Goal: Task Accomplishment & Management: Manage account settings

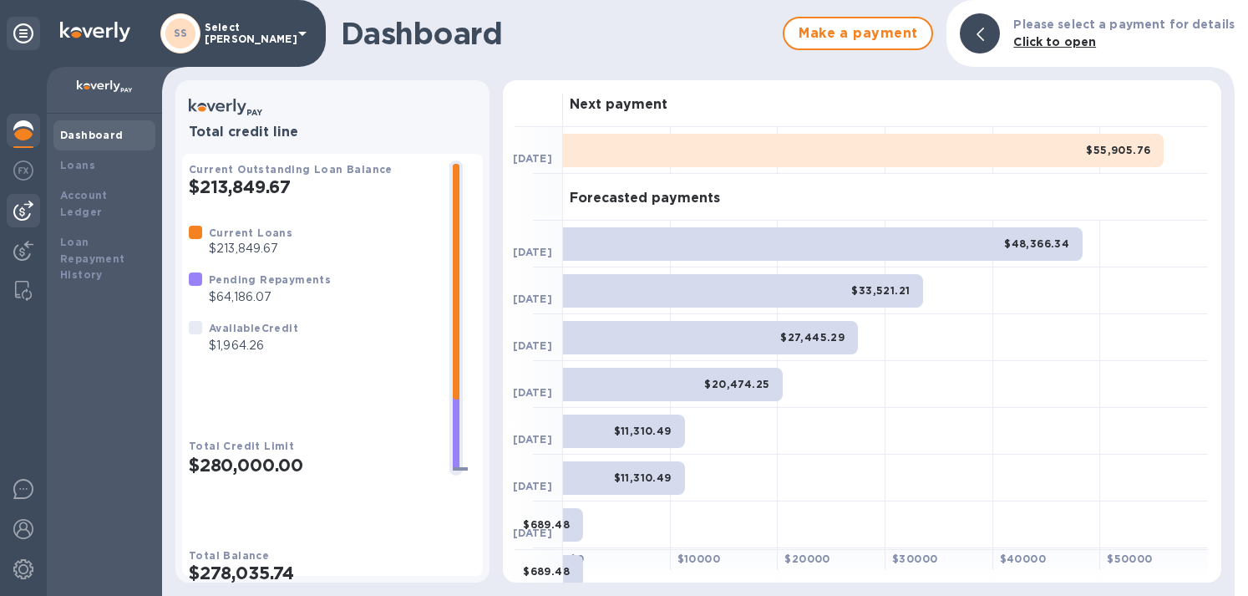
click at [27, 211] on img at bounding box center [23, 211] width 20 height 20
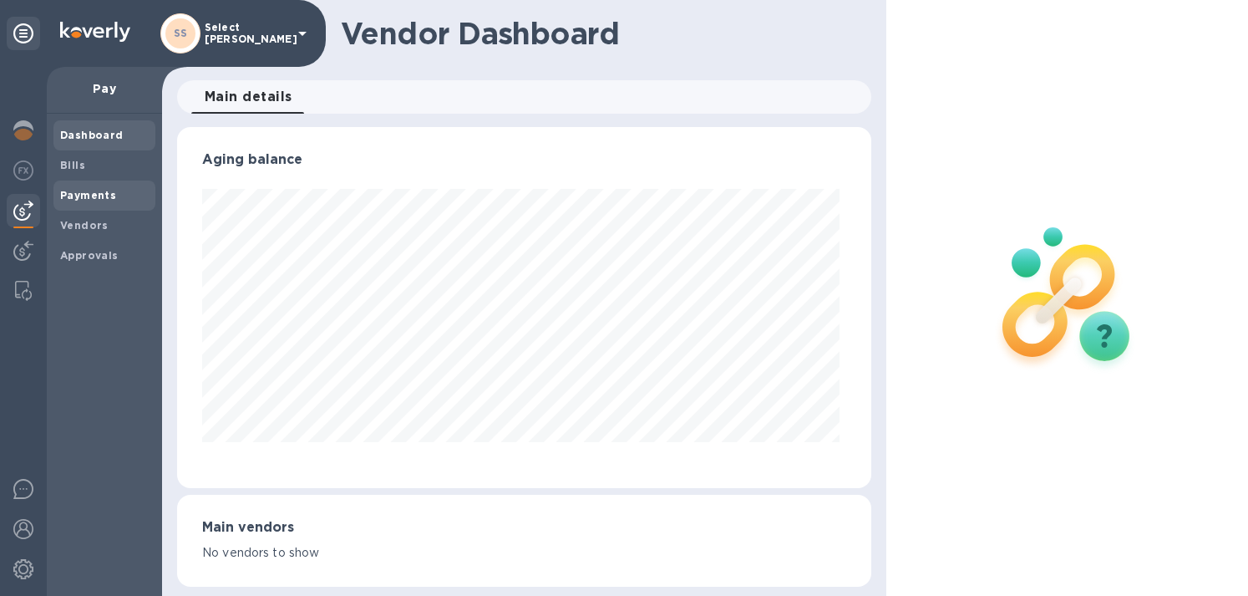
click at [105, 188] on span "Payments" at bounding box center [88, 195] width 56 height 17
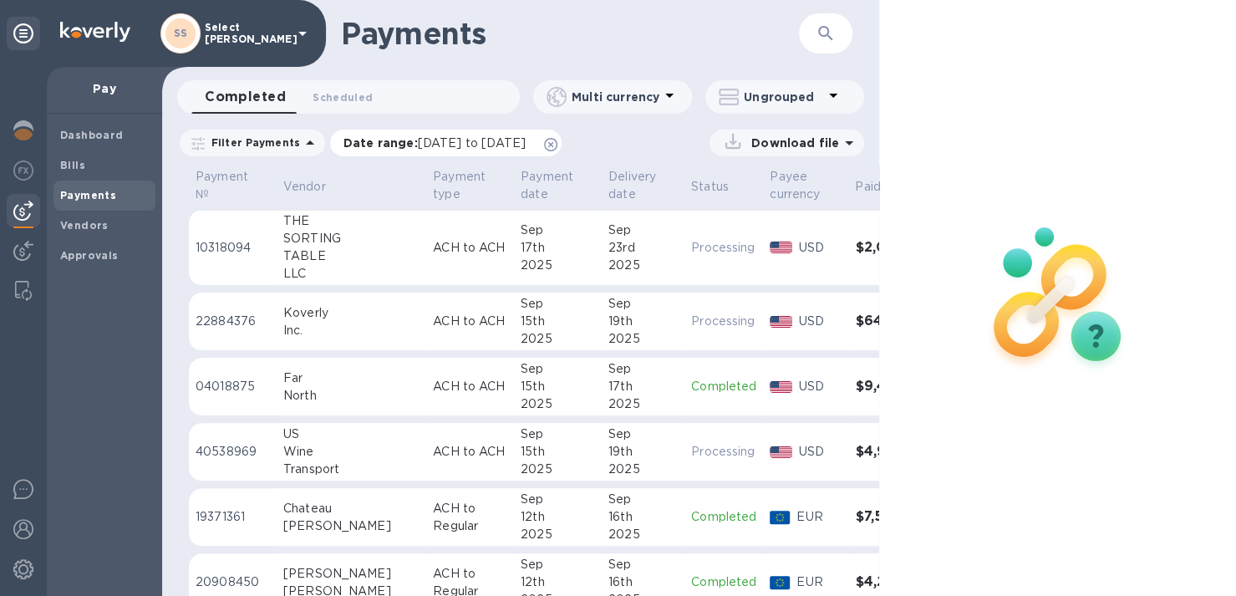
click at [469, 136] on span "[DATE] to [DATE]" at bounding box center [472, 142] width 108 height 13
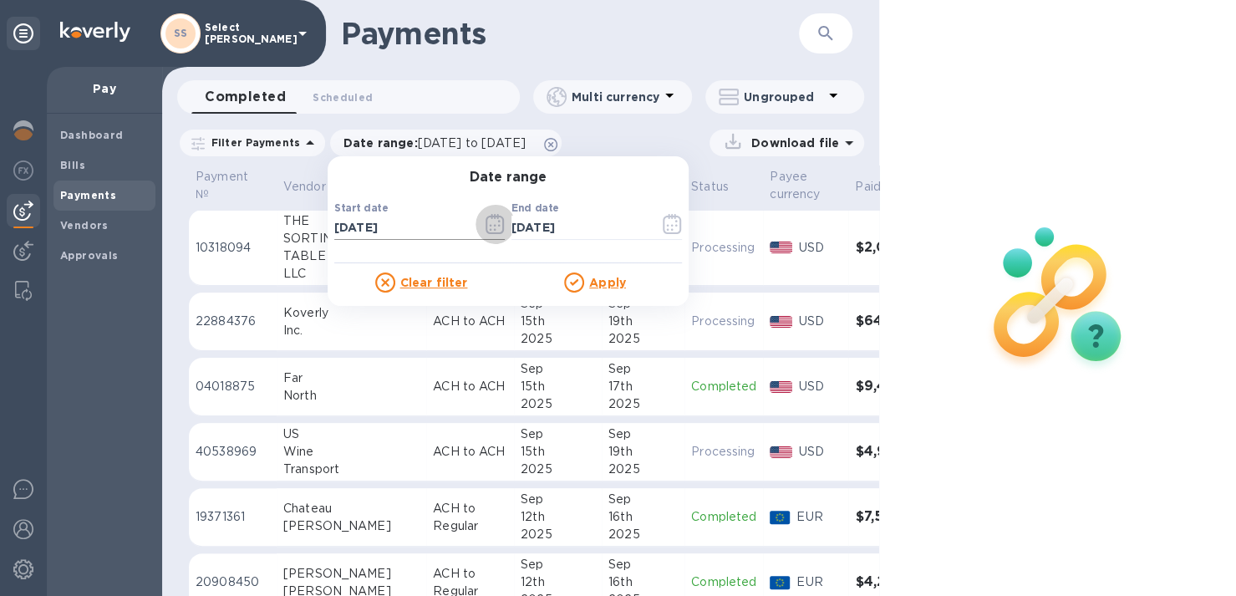
click at [491, 220] on icon "button" at bounding box center [494, 224] width 19 height 20
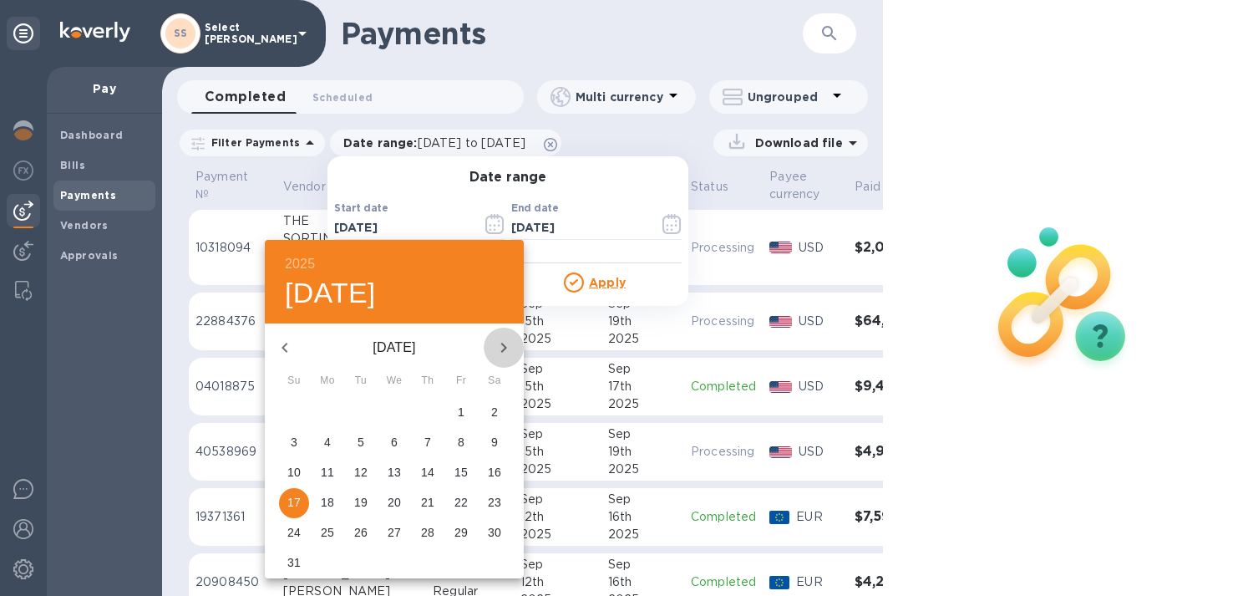
click at [508, 345] on icon "button" at bounding box center [504, 348] width 20 height 20
click at [292, 477] on p "14" at bounding box center [293, 472] width 13 height 17
type input "[DATE]"
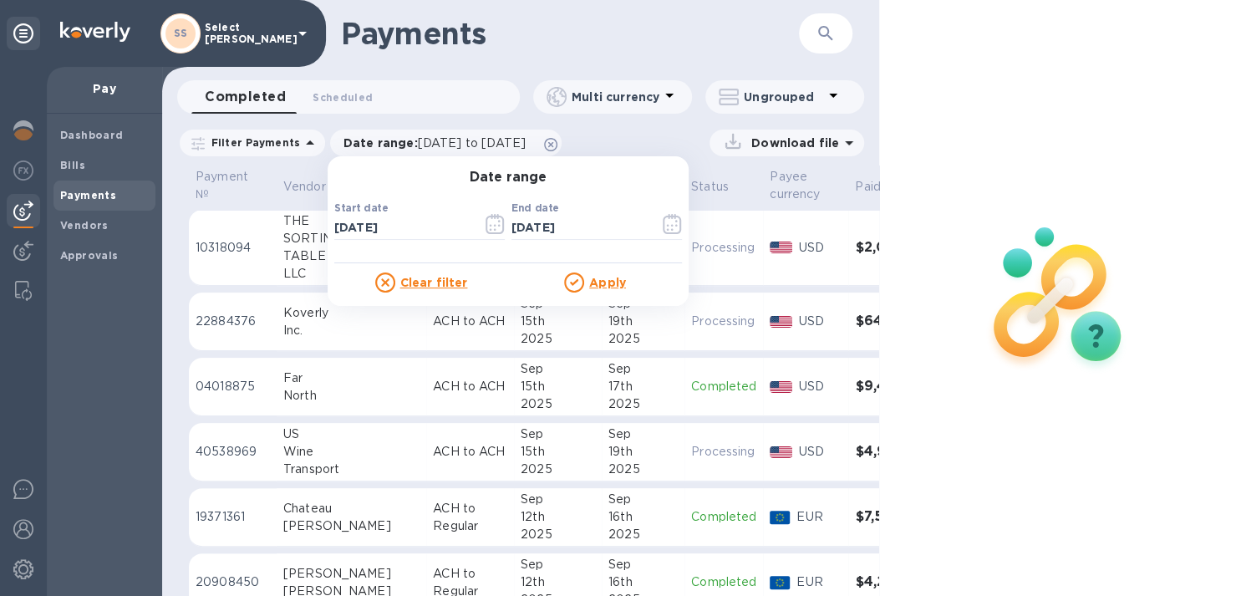
click at [590, 290] on p "Apply" at bounding box center [607, 282] width 37 height 17
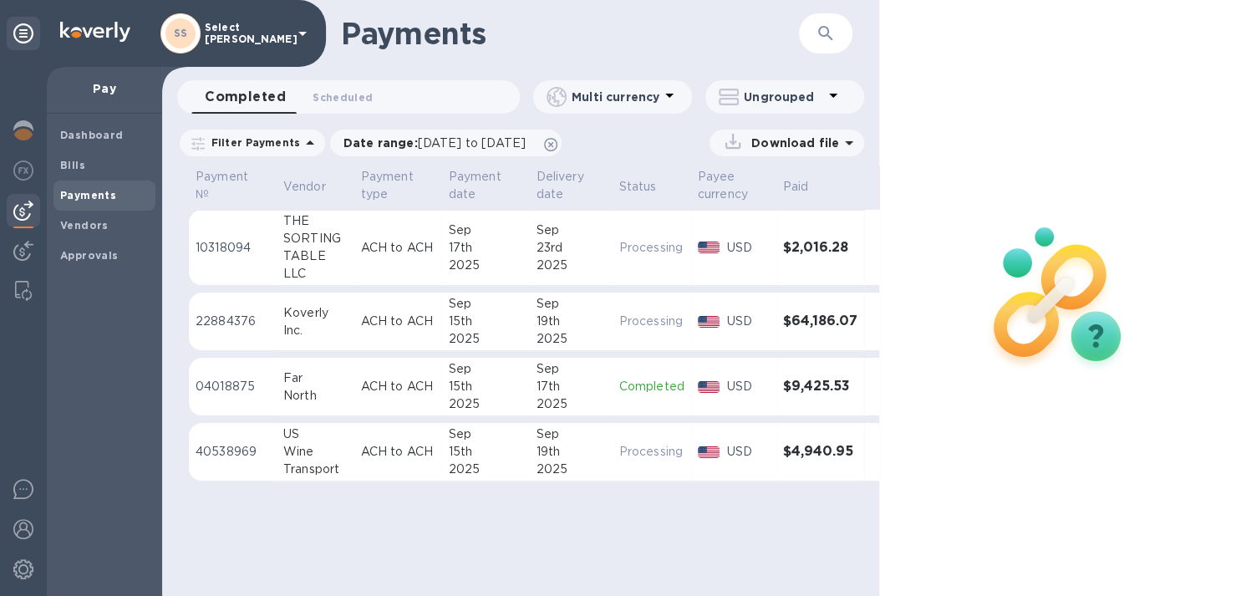
click at [82, 33] on img at bounding box center [95, 32] width 70 height 20
click at [66, 164] on b "Bills" at bounding box center [72, 165] width 25 height 13
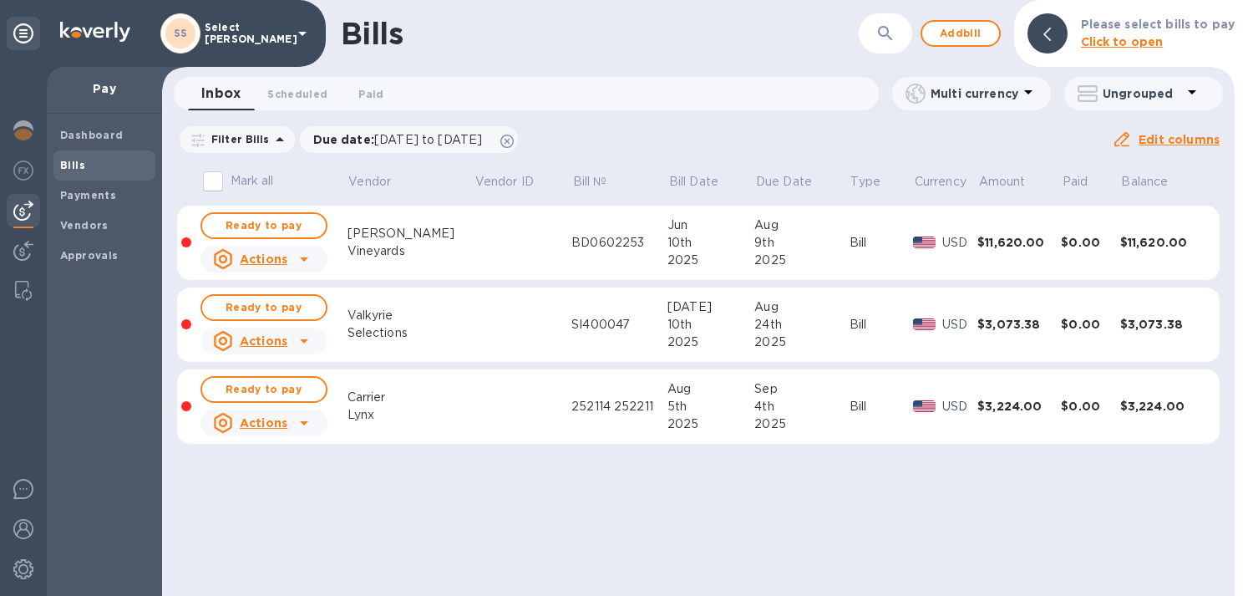
drag, startPoint x: 266, startPoint y: 389, endPoint x: 250, endPoint y: 348, distance: 43.1
click at [266, 387] on span "Ready to pay" at bounding box center [264, 389] width 97 height 20
click at [246, 303] on span "Ready to pay" at bounding box center [264, 307] width 97 height 20
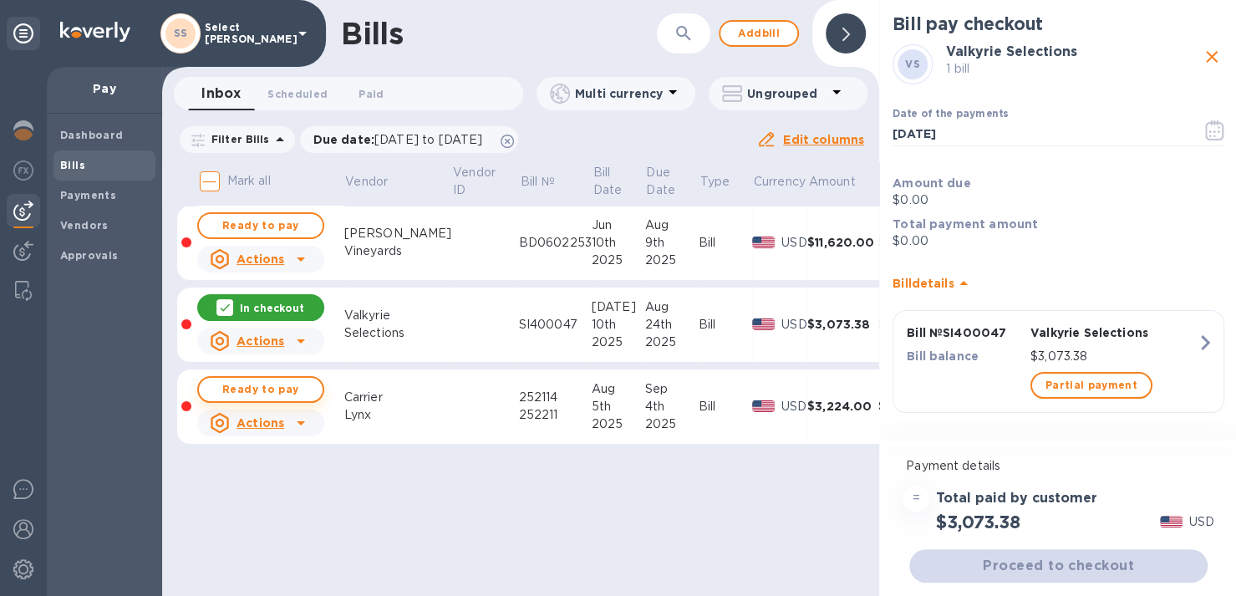
click at [235, 391] on span "Ready to pay" at bounding box center [260, 389] width 97 height 20
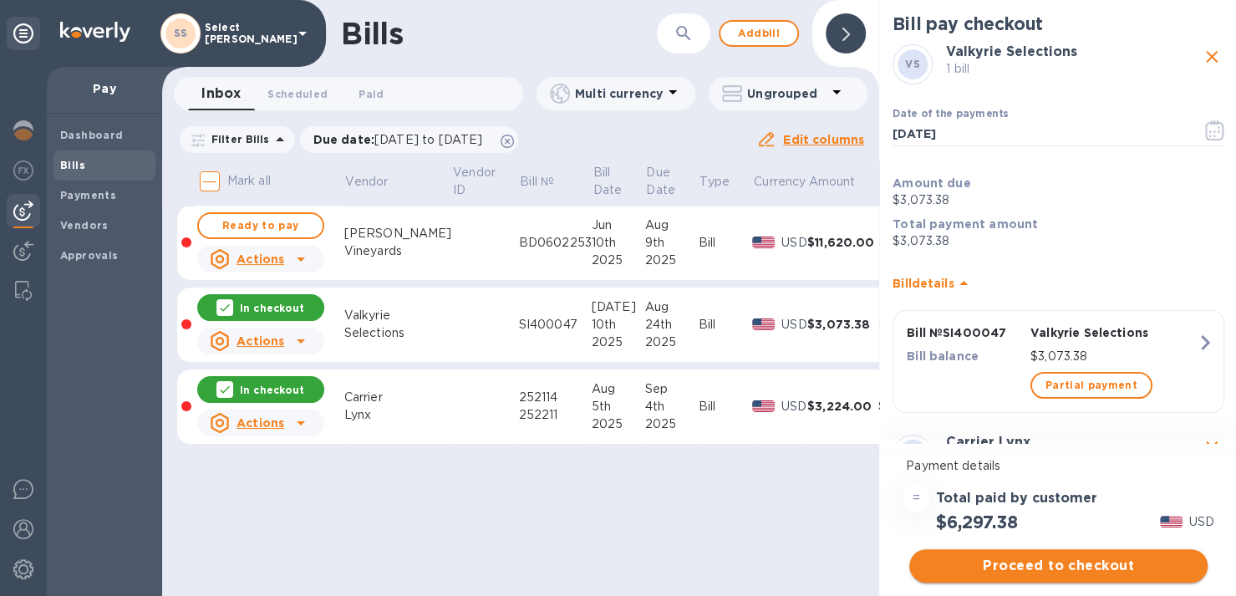
click at [976, 558] on span "Proceed to checkout" at bounding box center [1058, 566] width 272 height 20
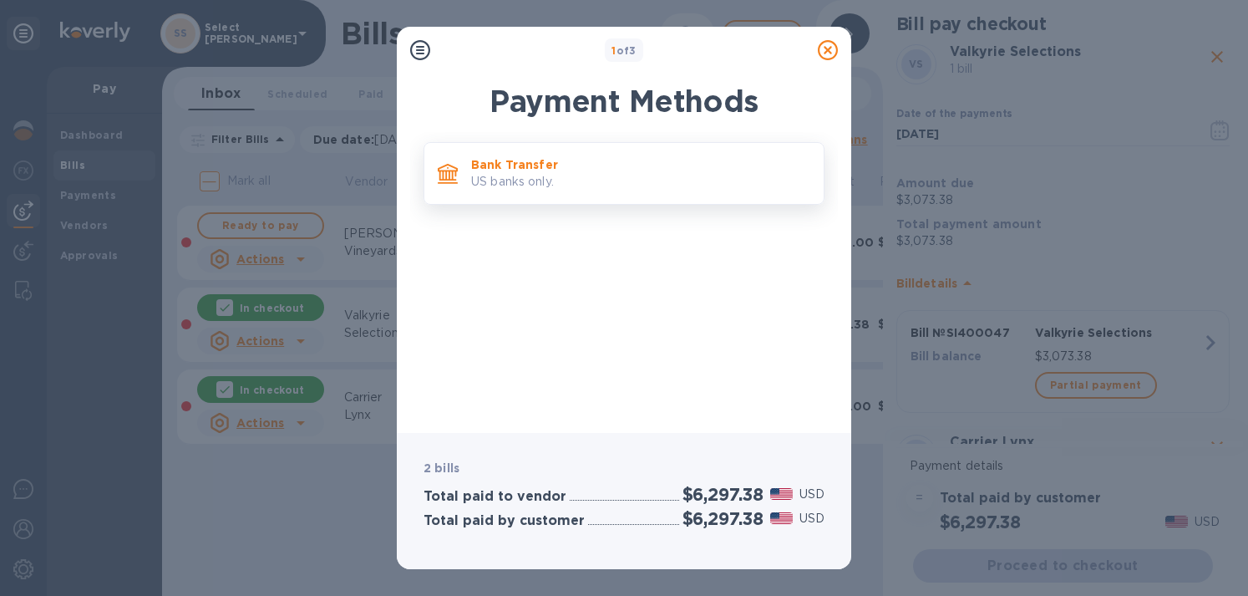
click at [528, 161] on p "Bank Transfer" at bounding box center [640, 164] width 339 height 17
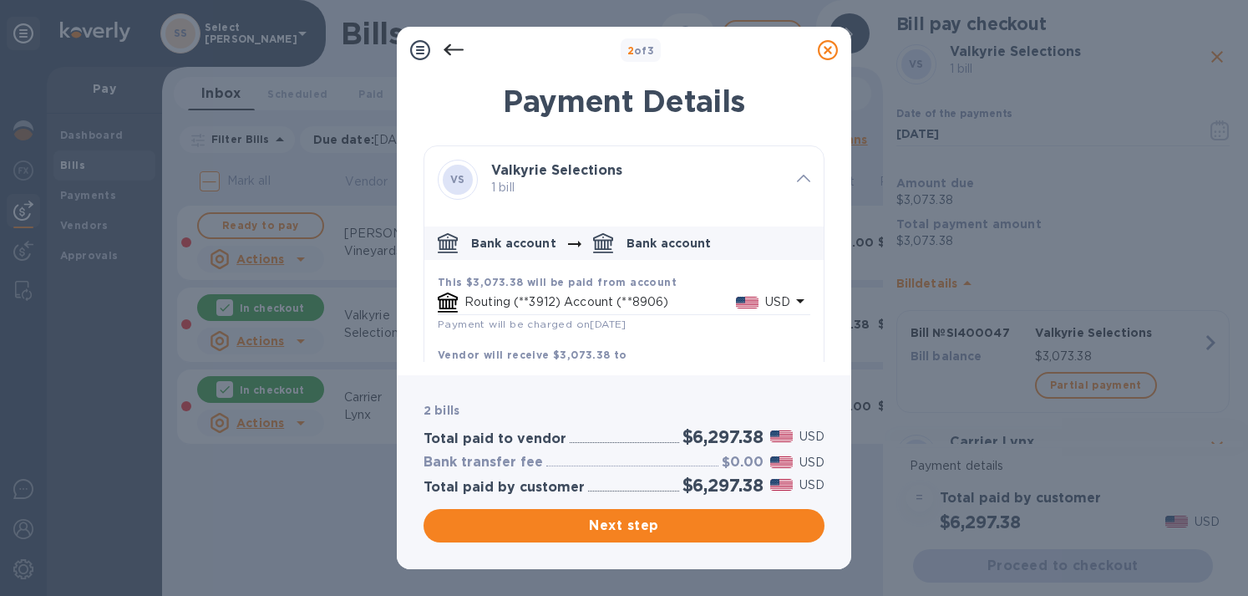
click at [829, 52] on icon at bounding box center [828, 50] width 20 height 20
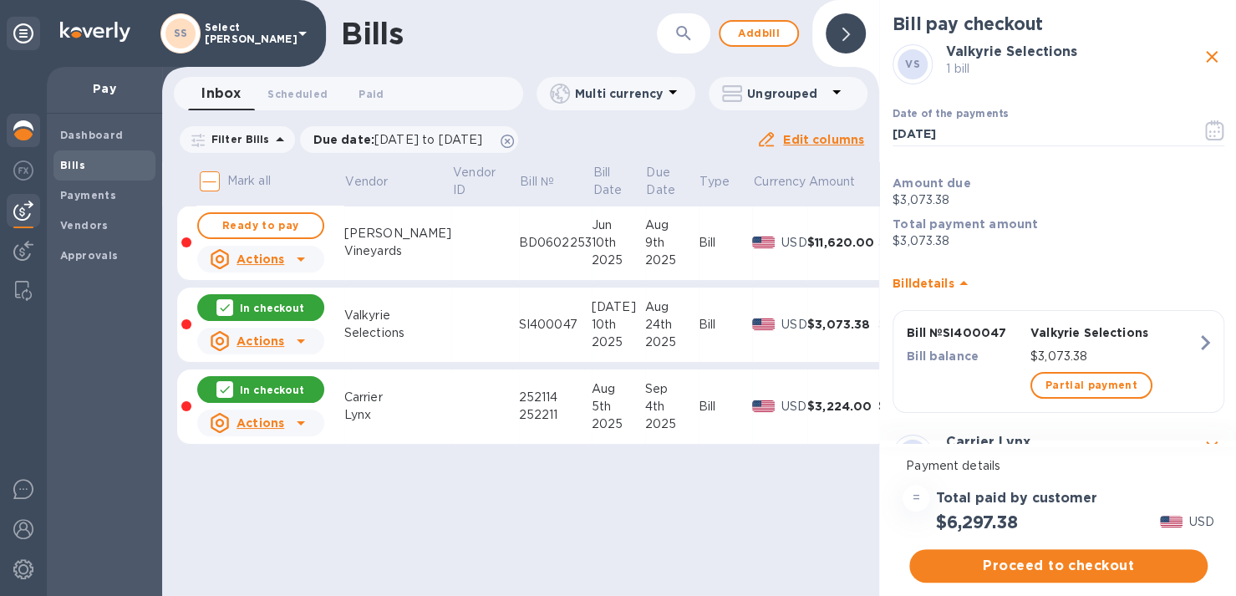
click at [23, 126] on img at bounding box center [23, 130] width 20 height 20
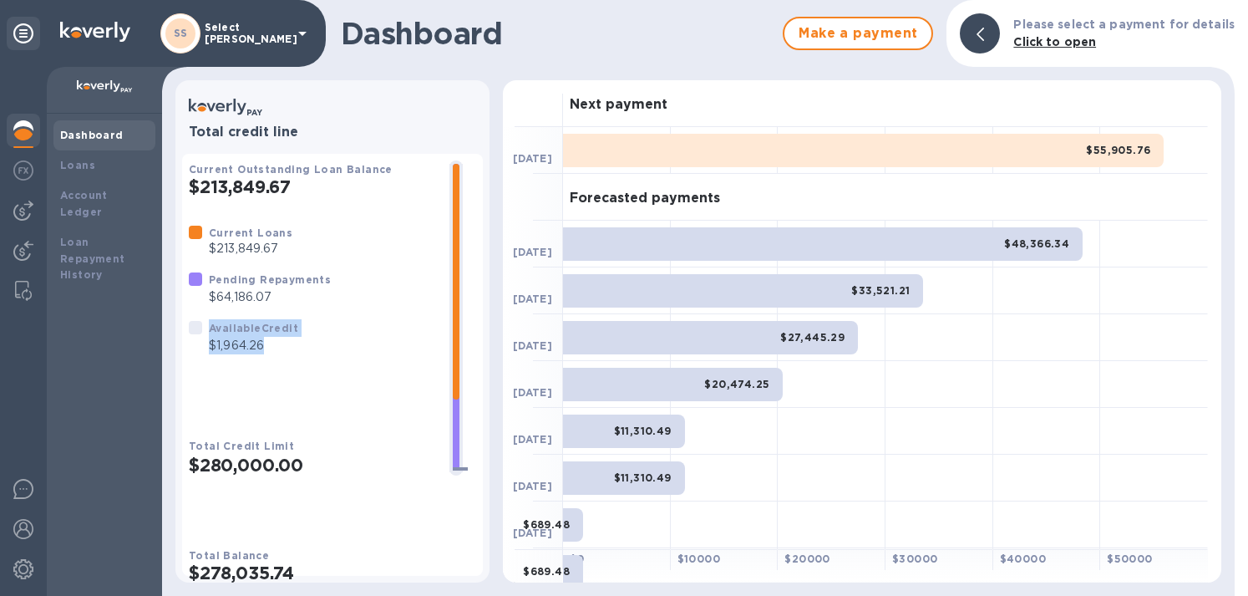
drag, startPoint x: 274, startPoint y: 363, endPoint x: 189, endPoint y: 355, distance: 85.6
click at [189, 355] on div "Available Credit $1,964.26" at bounding box center [243, 337] width 116 height 42
drag, startPoint x: 271, startPoint y: 319, endPoint x: 184, endPoint y: 283, distance: 94.0
click at [187, 283] on div "Pending Repayments $64,186.07" at bounding box center [259, 288] width 149 height 42
drag, startPoint x: 213, startPoint y: 366, endPoint x: 284, endPoint y: 371, distance: 71.2
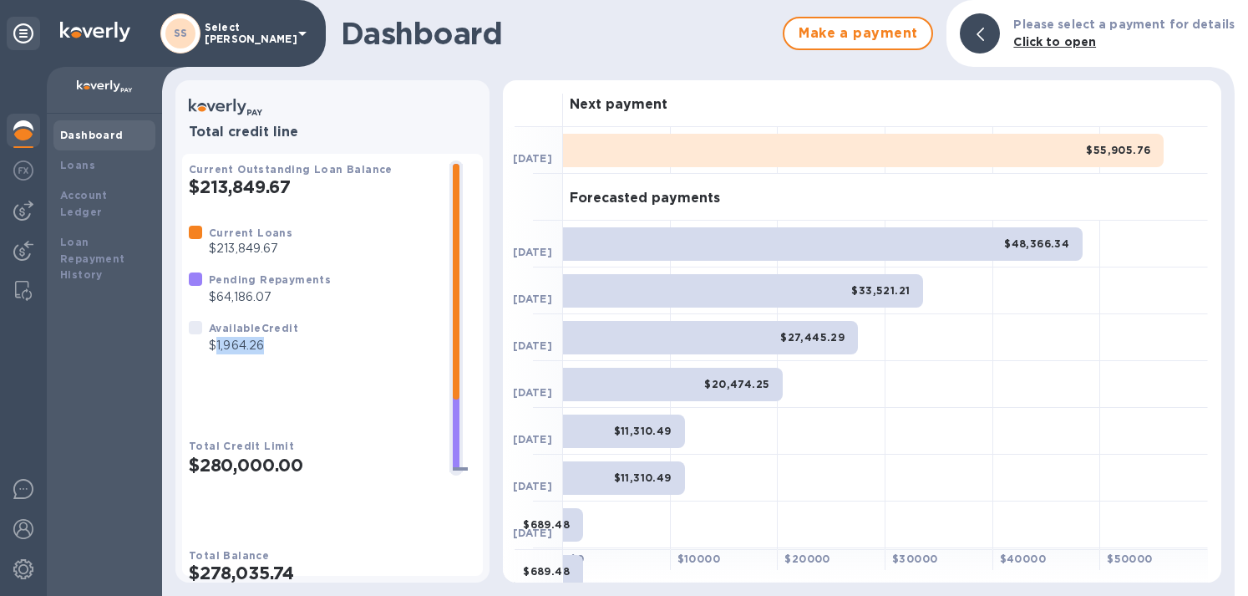
click at [284, 354] on p "$1,964.26" at bounding box center [253, 346] width 89 height 18
drag, startPoint x: 208, startPoint y: 267, endPoint x: 297, endPoint y: 267, distance: 89.4
click at [297, 267] on div "Current Loans $213,849.67 Pending Repayments $64,186.07 Available Credit $1,964…" at bounding box center [312, 289] width 261 height 144
click at [756, 245] on div "$48,366.34" at bounding box center [823, 243] width 520 height 33
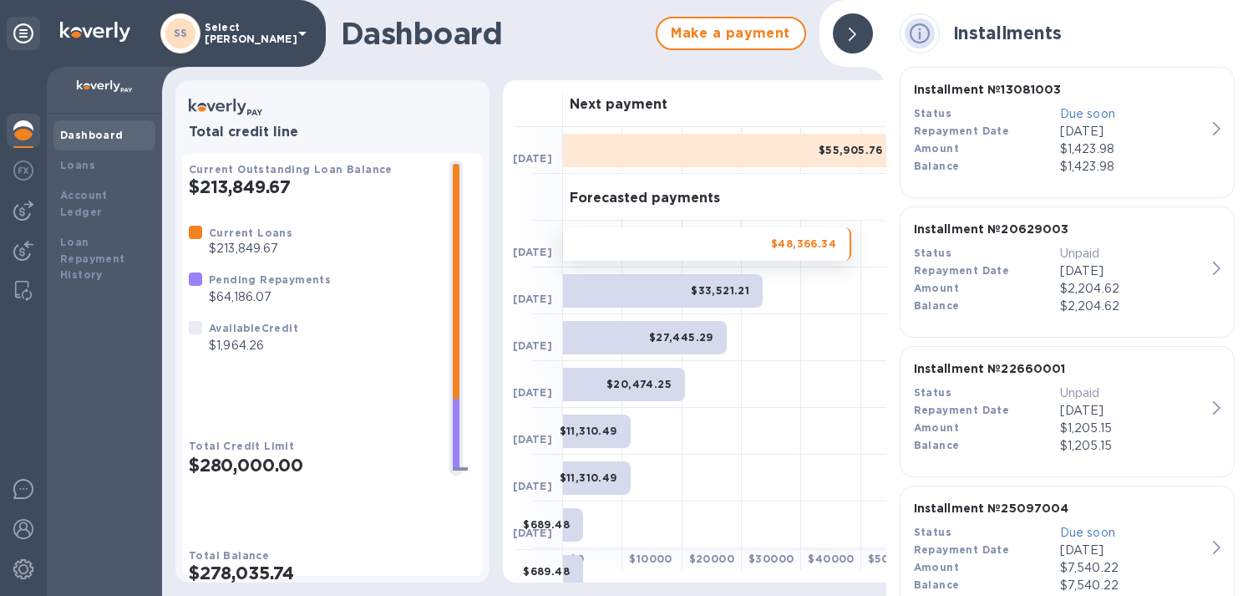
click at [856, 33] on icon at bounding box center [853, 34] width 8 height 13
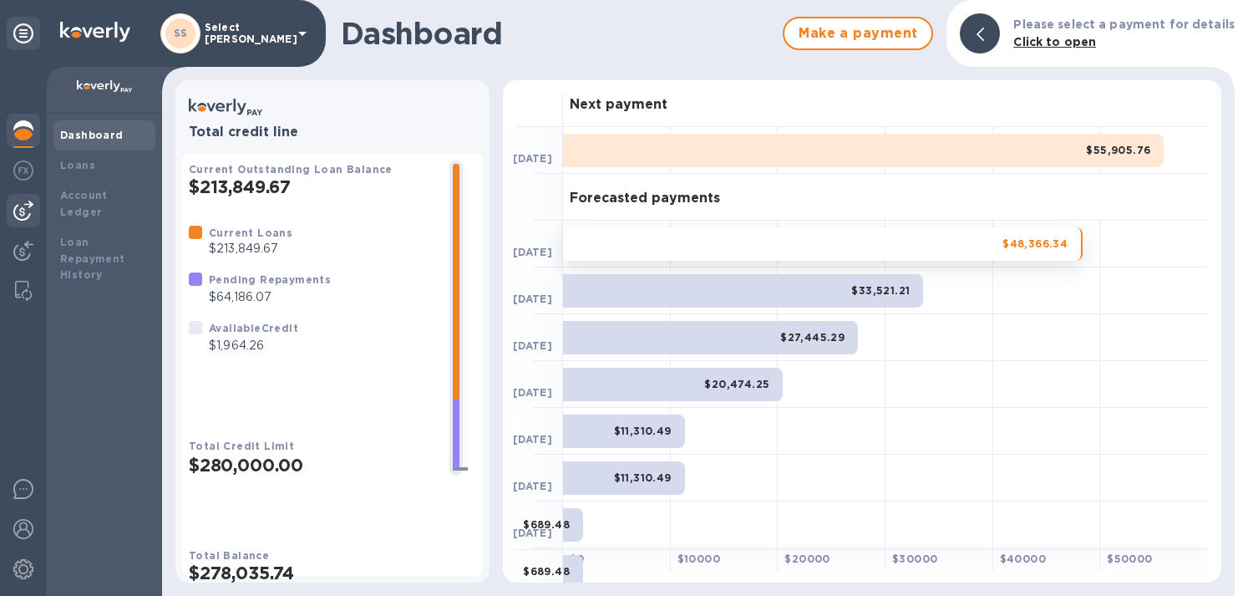
click at [26, 220] on img at bounding box center [23, 211] width 20 height 20
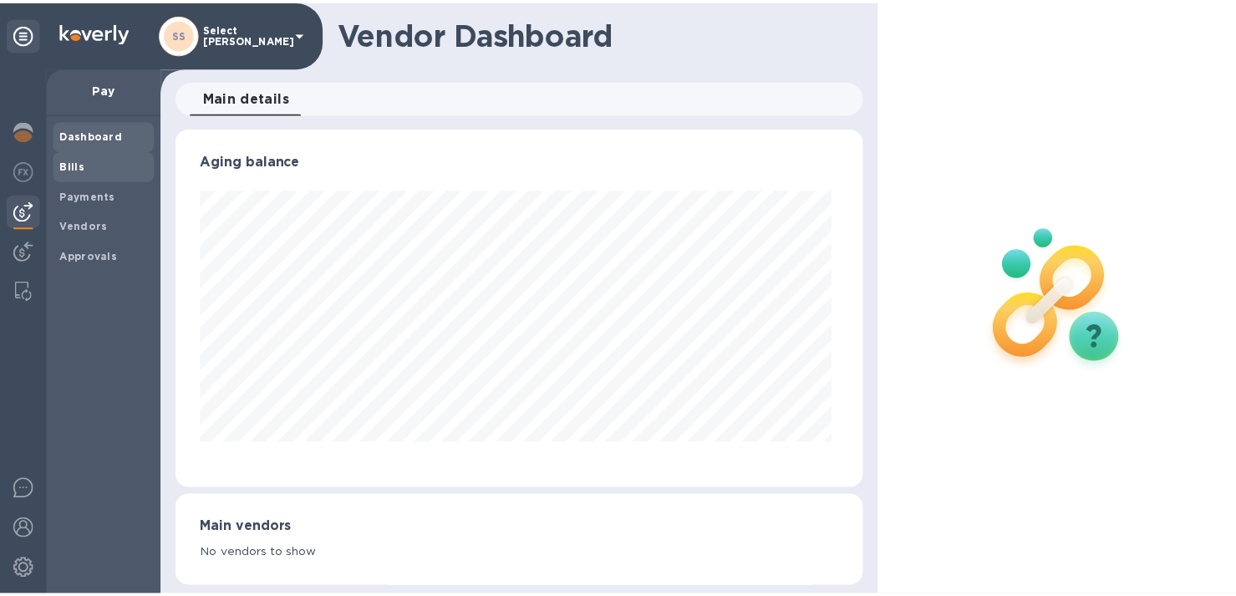
scroll to position [361, 687]
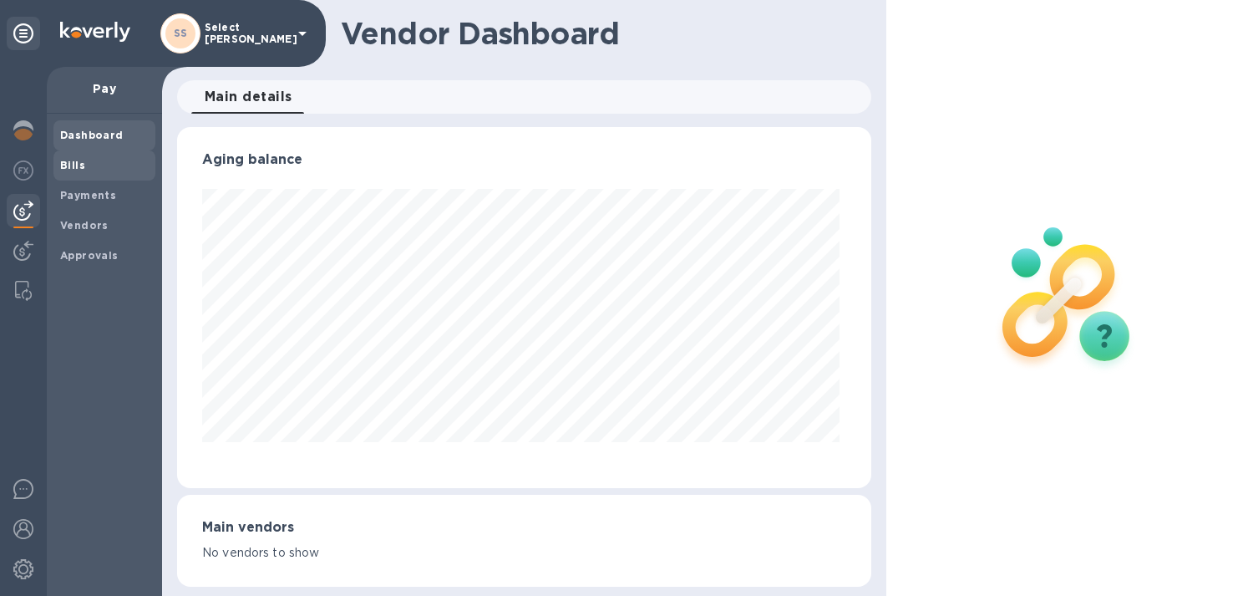
click at [79, 169] on b "Bills" at bounding box center [72, 165] width 25 height 13
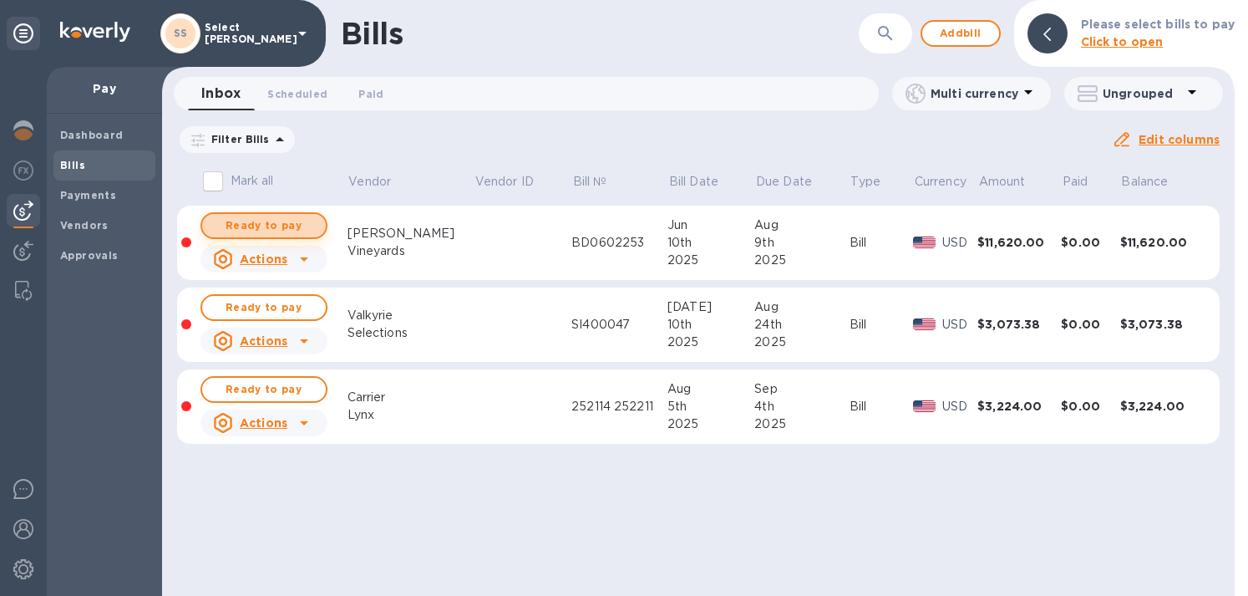
click at [231, 226] on span "Ready to pay" at bounding box center [264, 226] width 97 height 20
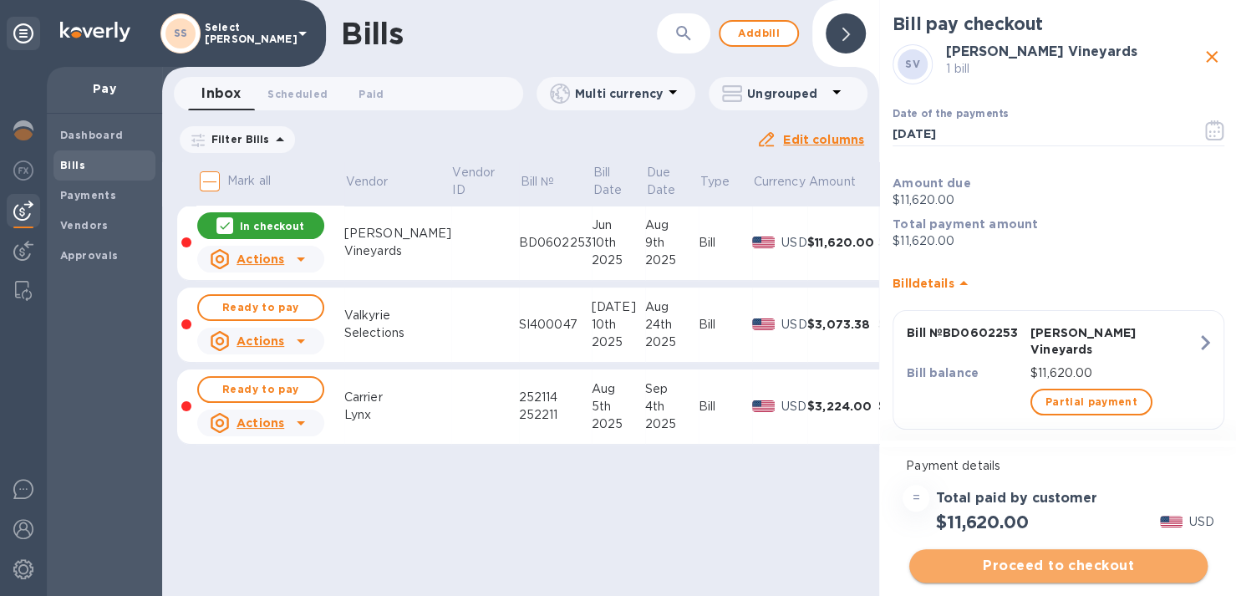
click at [963, 557] on span "Proceed to checkout" at bounding box center [1058, 566] width 272 height 20
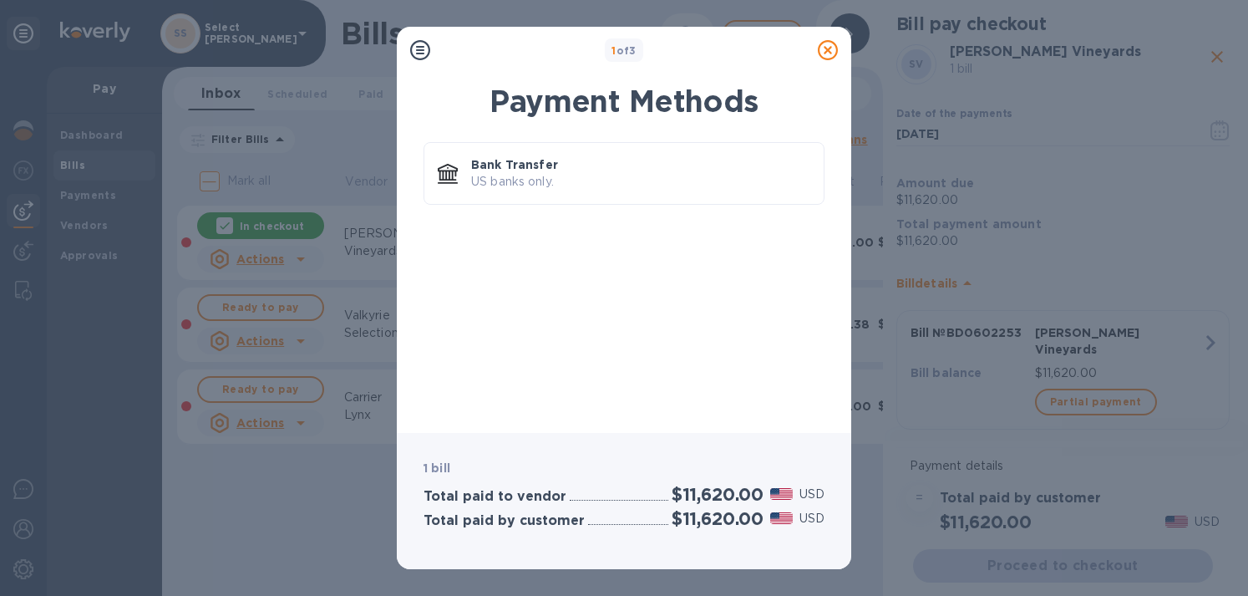
click at [828, 49] on icon at bounding box center [828, 50] width 20 height 20
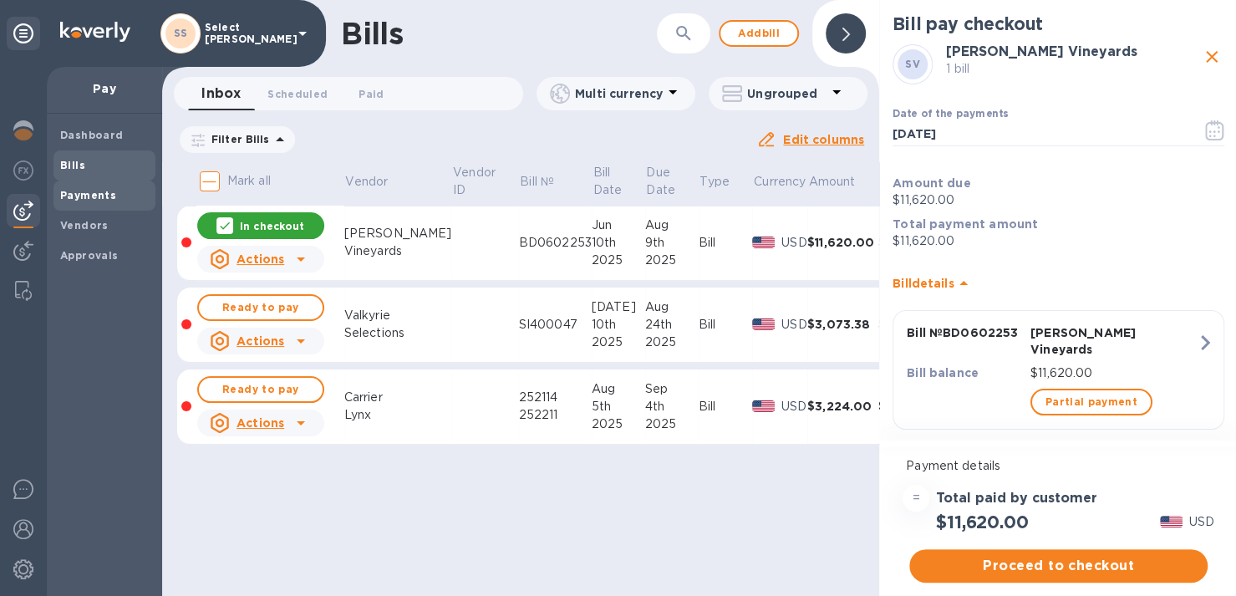
click at [68, 193] on b "Payments" at bounding box center [88, 195] width 56 height 13
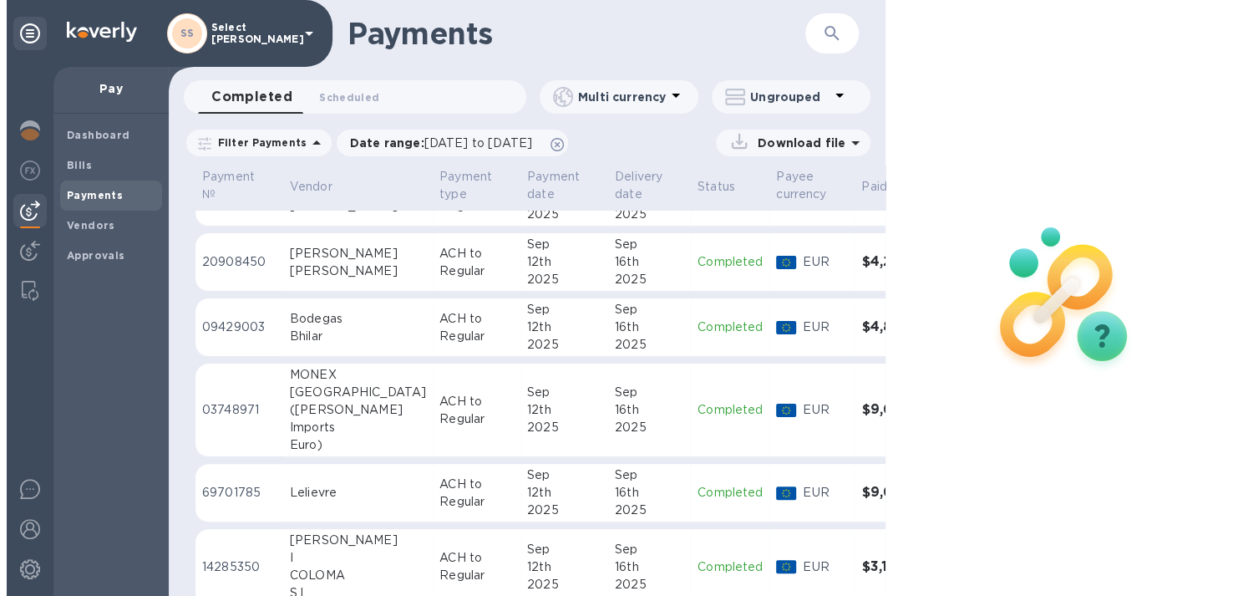
scroll to position [334, 0]
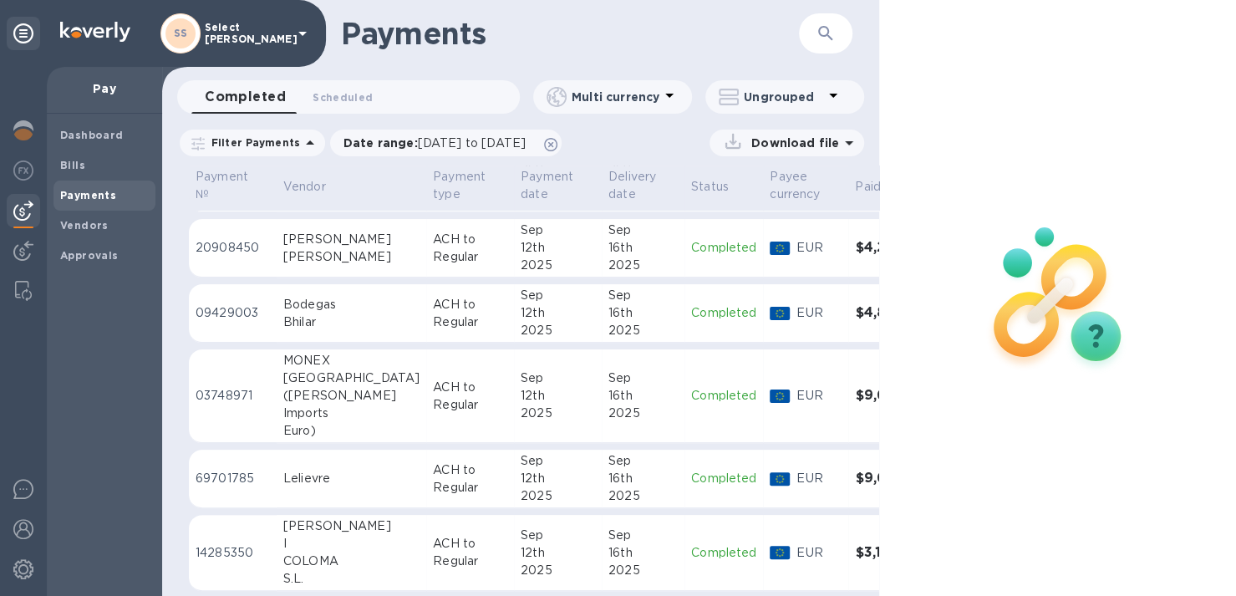
click at [602, 304] on td "[DATE]" at bounding box center [643, 313] width 83 height 58
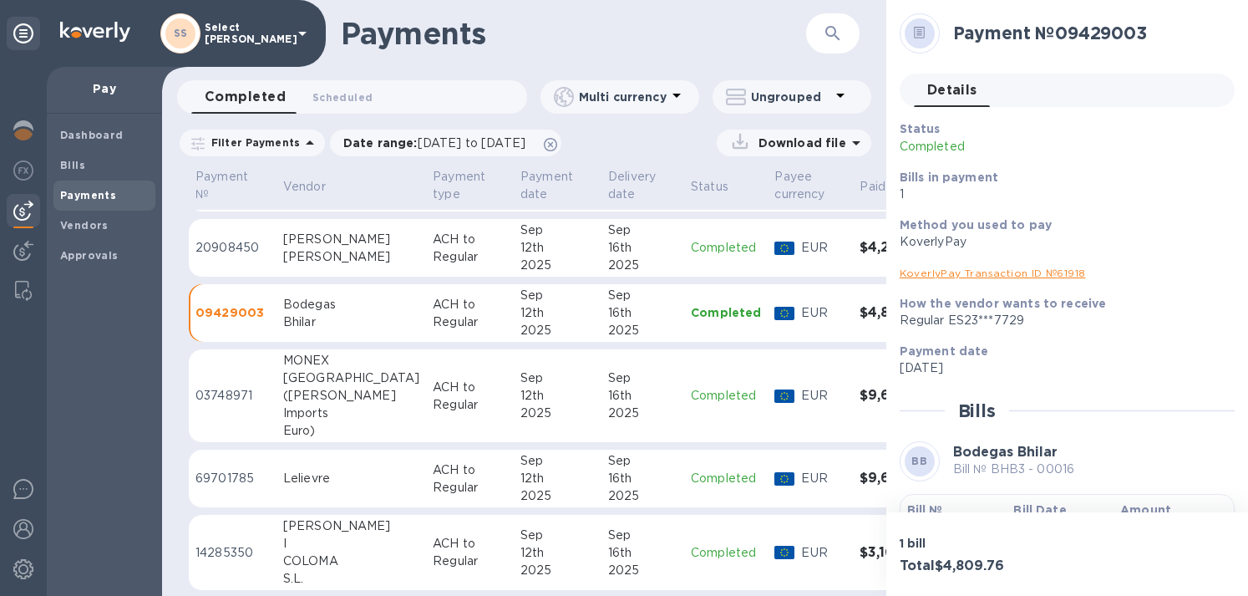
click at [944, 275] on link "KoverlyPay Transaction ID № 61918" at bounding box center [993, 273] width 186 height 13
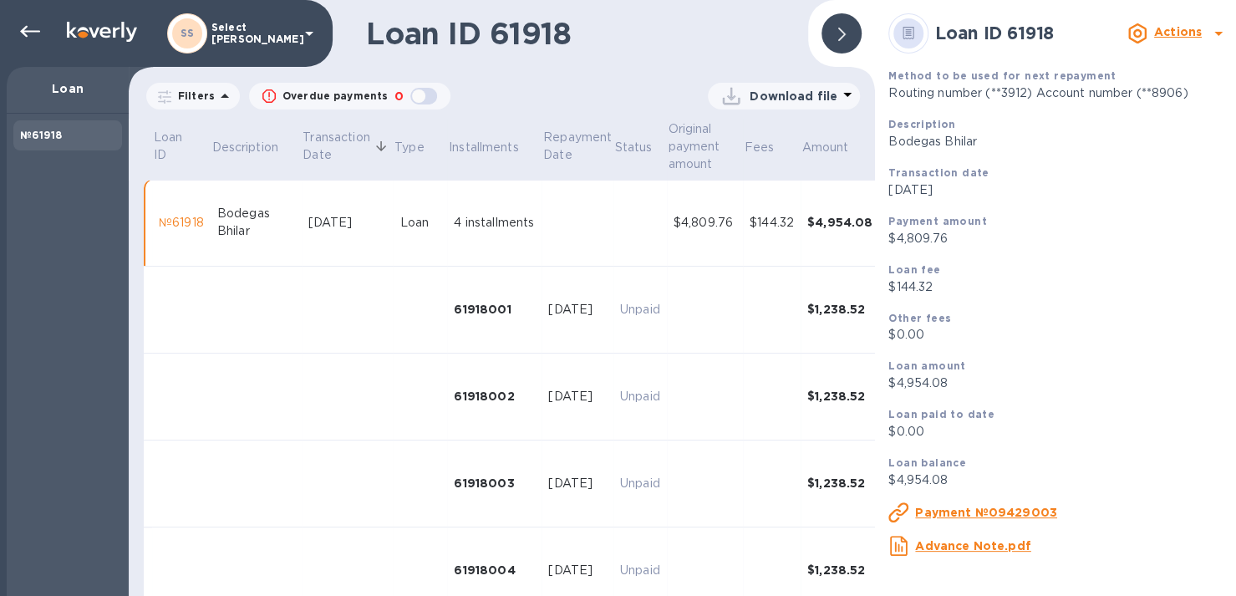
click at [843, 30] on icon at bounding box center [842, 34] width 8 height 13
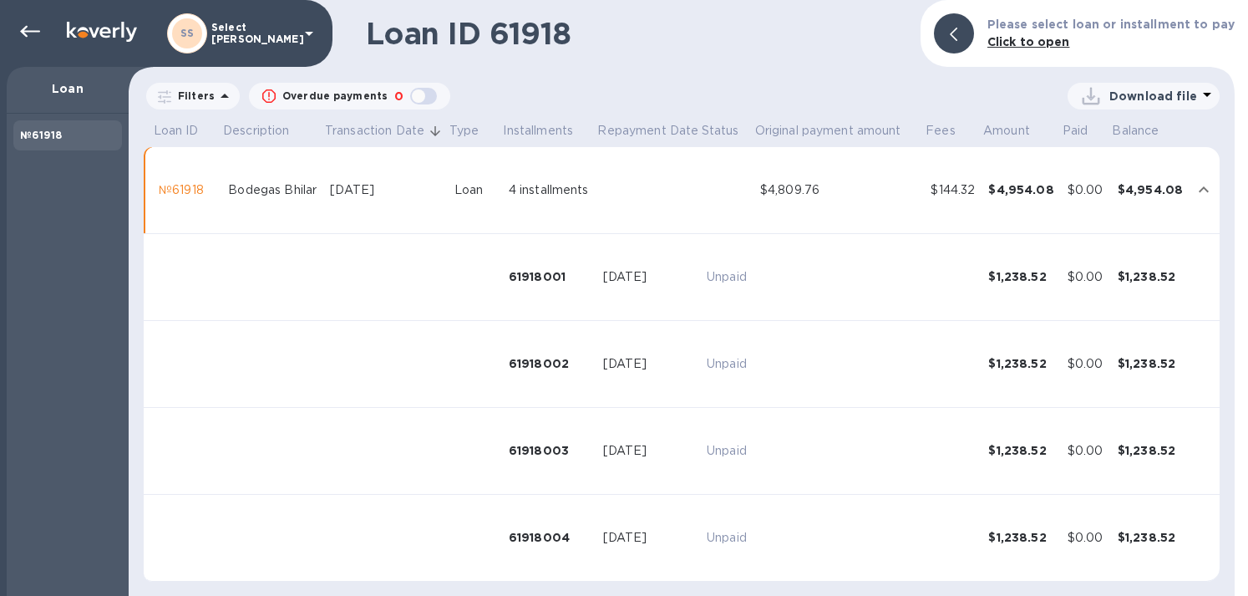
drag, startPoint x: 323, startPoint y: 208, endPoint x: 429, endPoint y: 201, distance: 107.2
click at [429, 201] on tr "№61918 Bodegas Bhilar [DATE] Loan 4 installments $4,809.76 $144.32 $4,954.08 $0…" at bounding box center [682, 190] width 1076 height 87
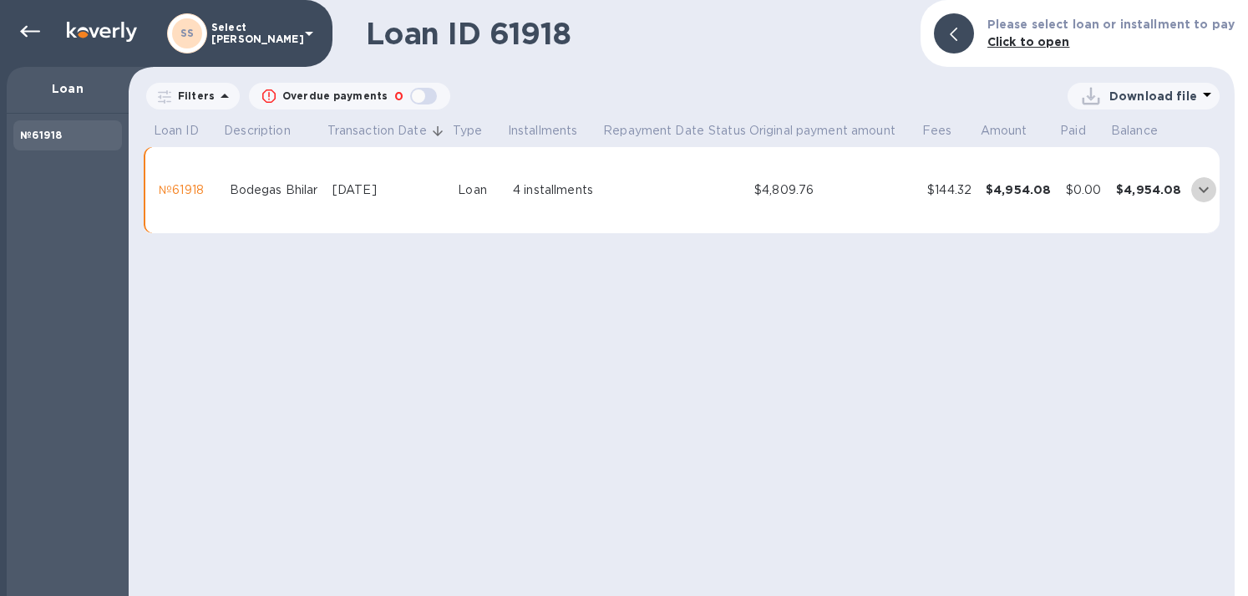
click at [1207, 181] on icon "expand row" at bounding box center [1204, 190] width 20 height 20
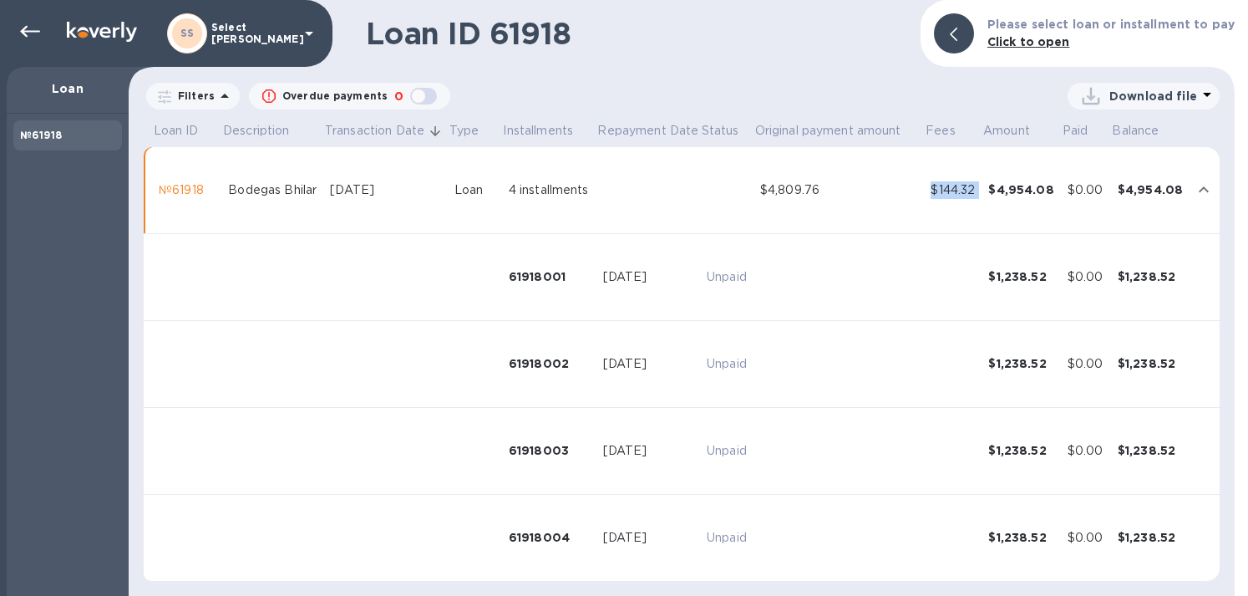
drag, startPoint x: 905, startPoint y: 198, endPoint x: 981, endPoint y: 209, distance: 76.8
click at [981, 209] on tr "№61918 Bodegas Bhilar [DATE] Loan 4 installments $4,809.76 $144.32 $4,954.08 $0…" at bounding box center [682, 190] width 1076 height 87
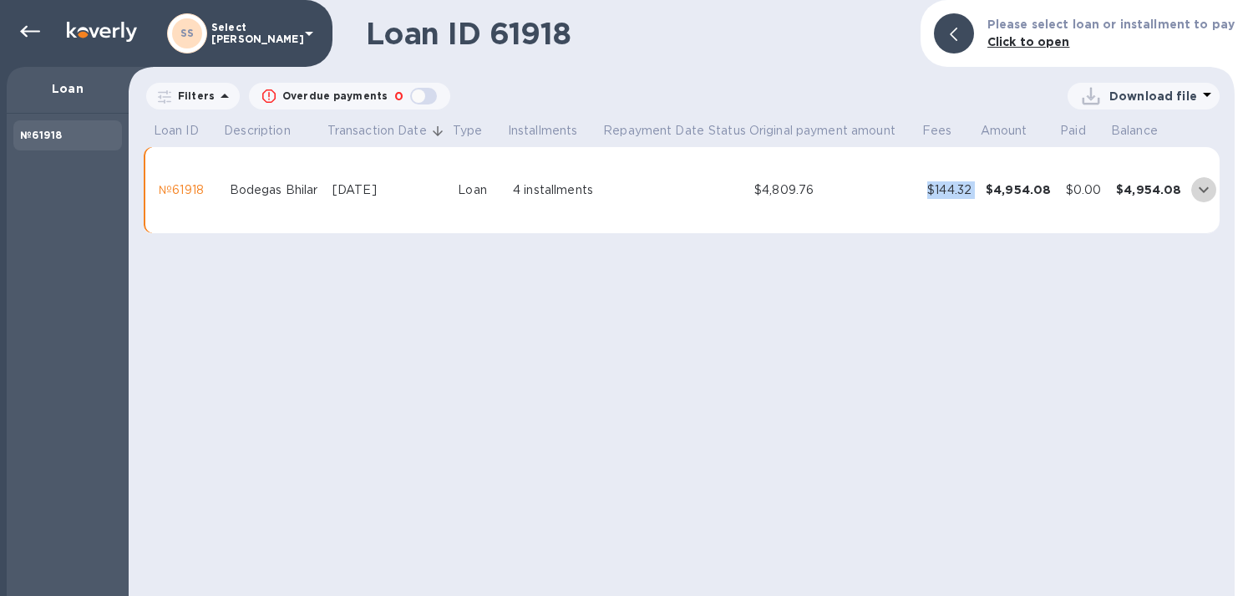
click at [1198, 193] on icon "expand row" at bounding box center [1204, 190] width 20 height 20
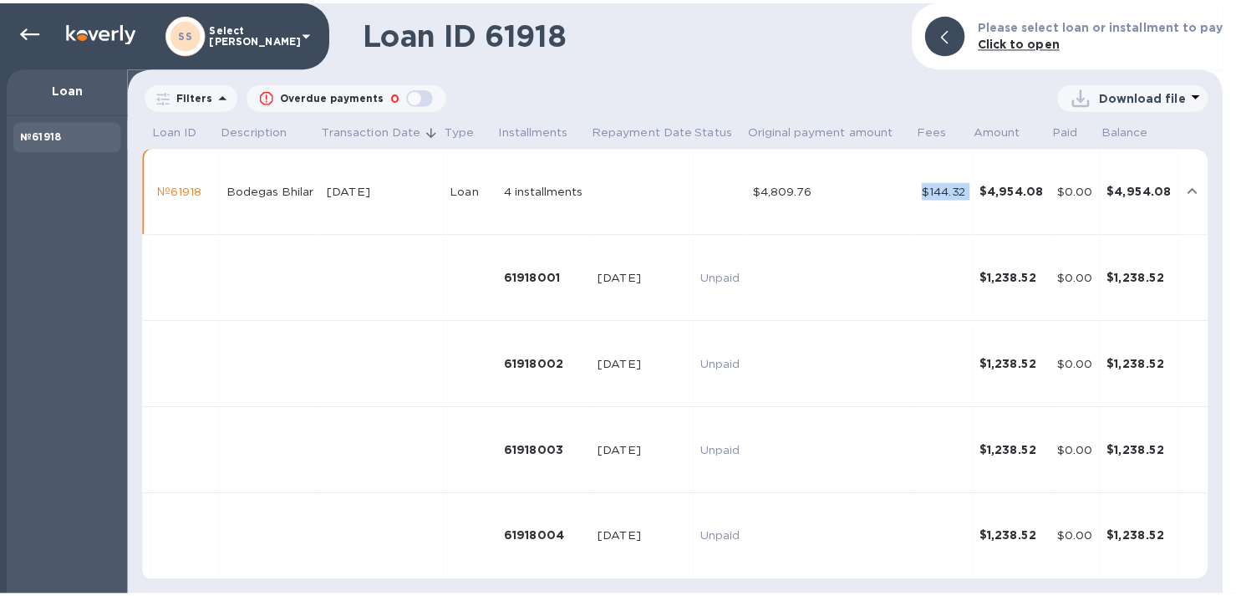
scroll to position [13, 0]
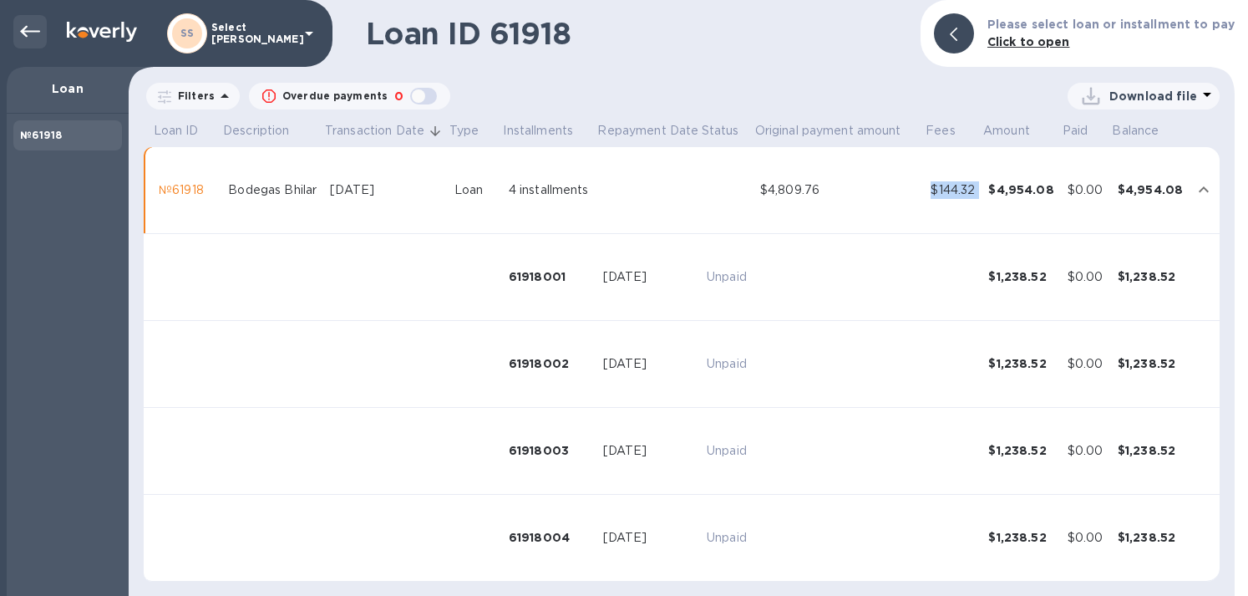
click at [19, 28] on div at bounding box center [29, 31] width 33 height 33
drag, startPoint x: 22, startPoint y: 31, endPoint x: 133, endPoint y: 54, distance: 113.6
click at [22, 33] on icon at bounding box center [30, 32] width 20 height 12
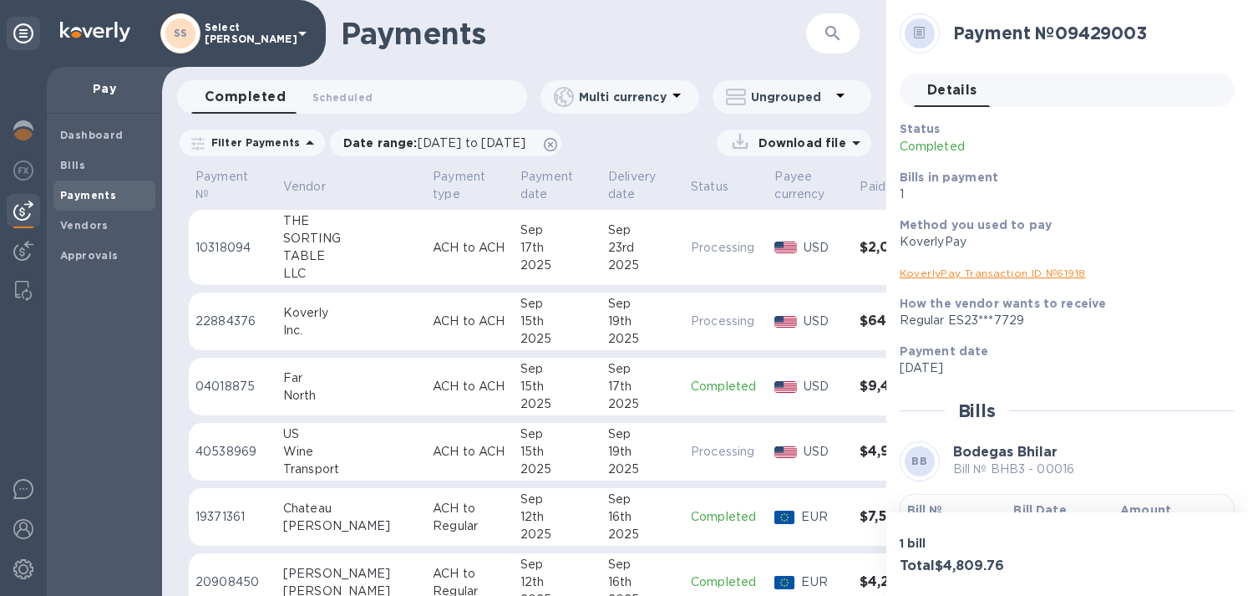
drag, startPoint x: 80, startPoint y: 203, endPoint x: 363, endPoint y: 147, distance: 287.9
click at [80, 203] on span "Payments" at bounding box center [88, 195] width 56 height 17
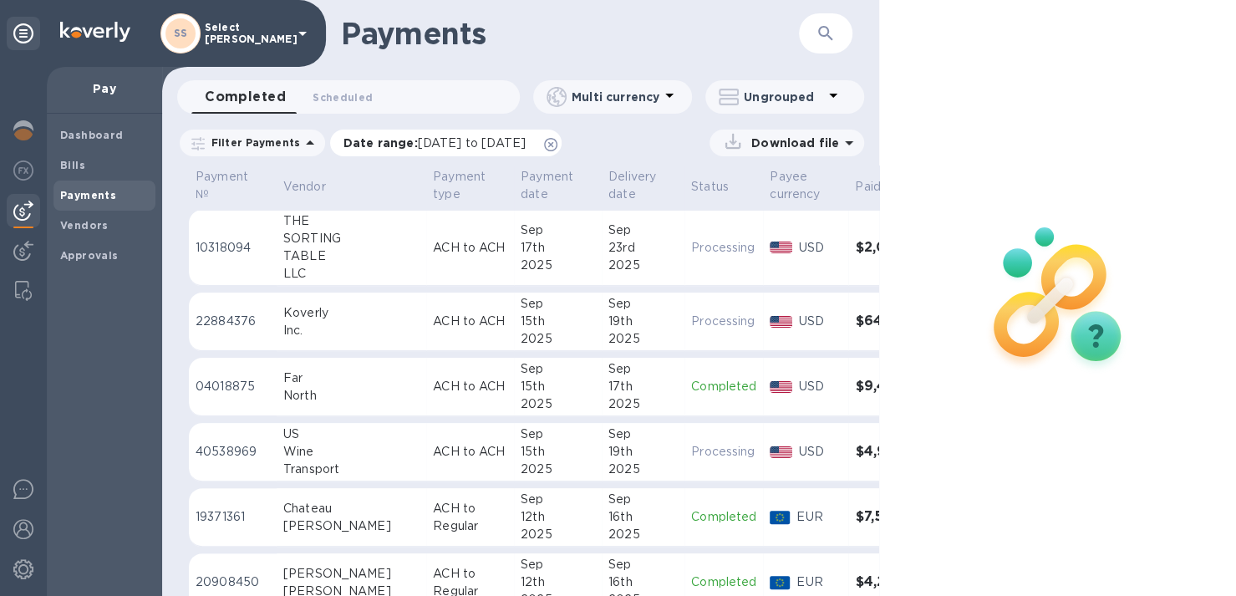
click at [449, 140] on span "[DATE] to [DATE]" at bounding box center [472, 142] width 108 height 13
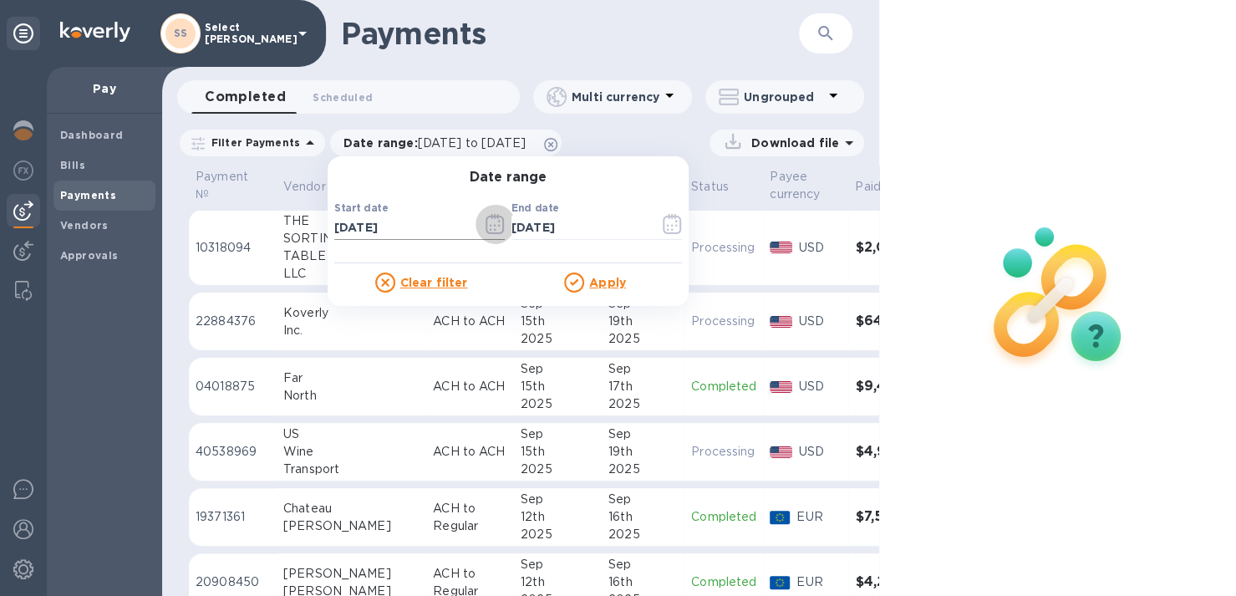
click at [487, 218] on icon "button" at bounding box center [494, 224] width 18 height 20
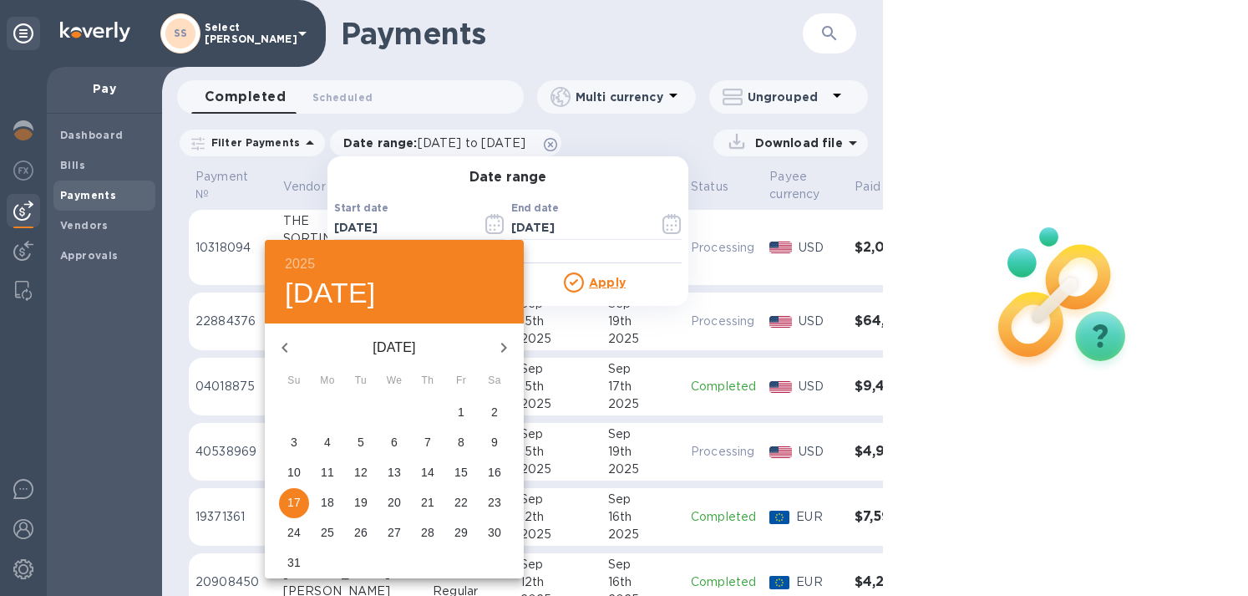
click at [511, 343] on icon "button" at bounding box center [504, 348] width 20 height 20
click at [325, 469] on p "15" at bounding box center [327, 472] width 13 height 17
type input "[DATE]"
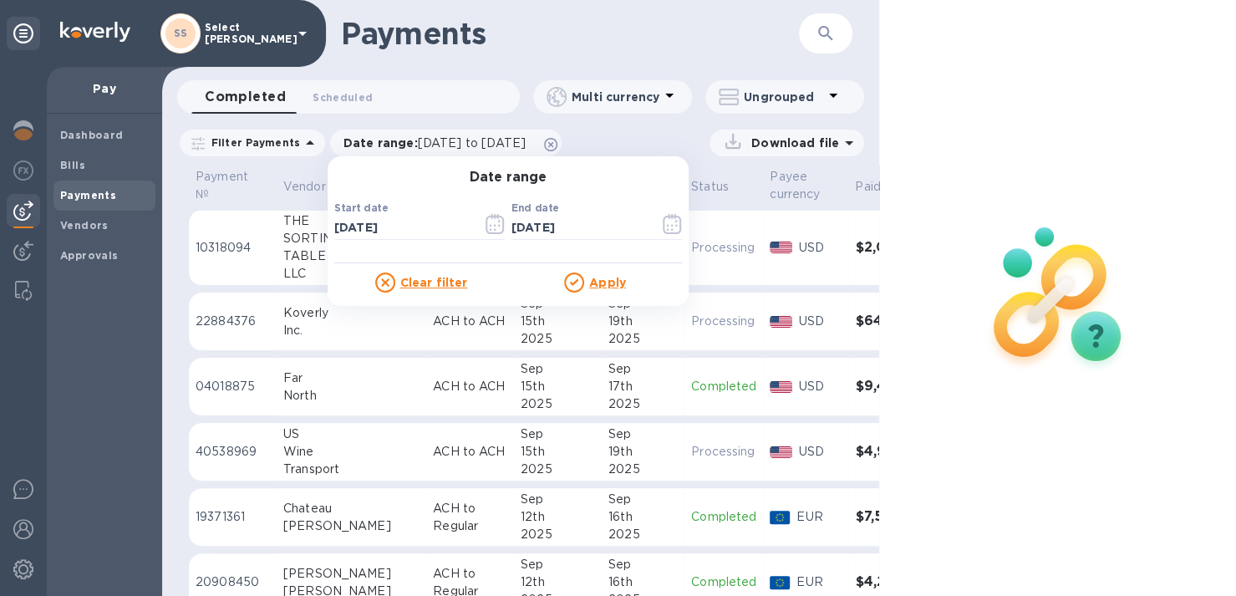
click at [612, 277] on u "Apply" at bounding box center [607, 282] width 37 height 13
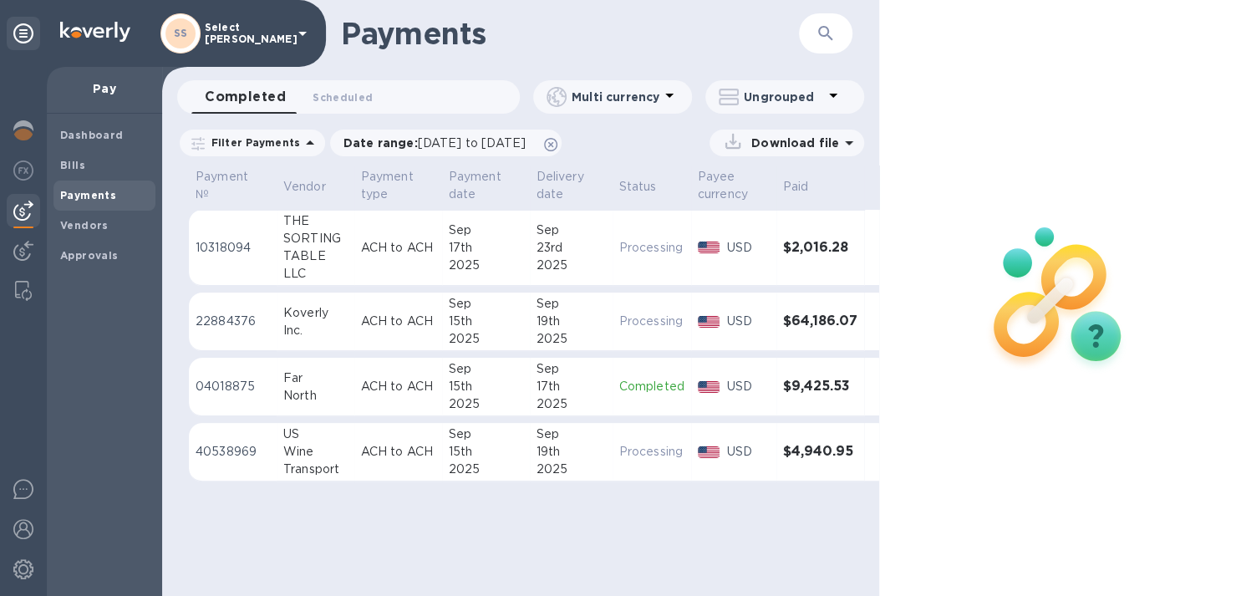
click at [855, 132] on div "Download file" at bounding box center [786, 143] width 155 height 27
click at [834, 141] on p "Download file" at bounding box center [791, 143] width 94 height 17
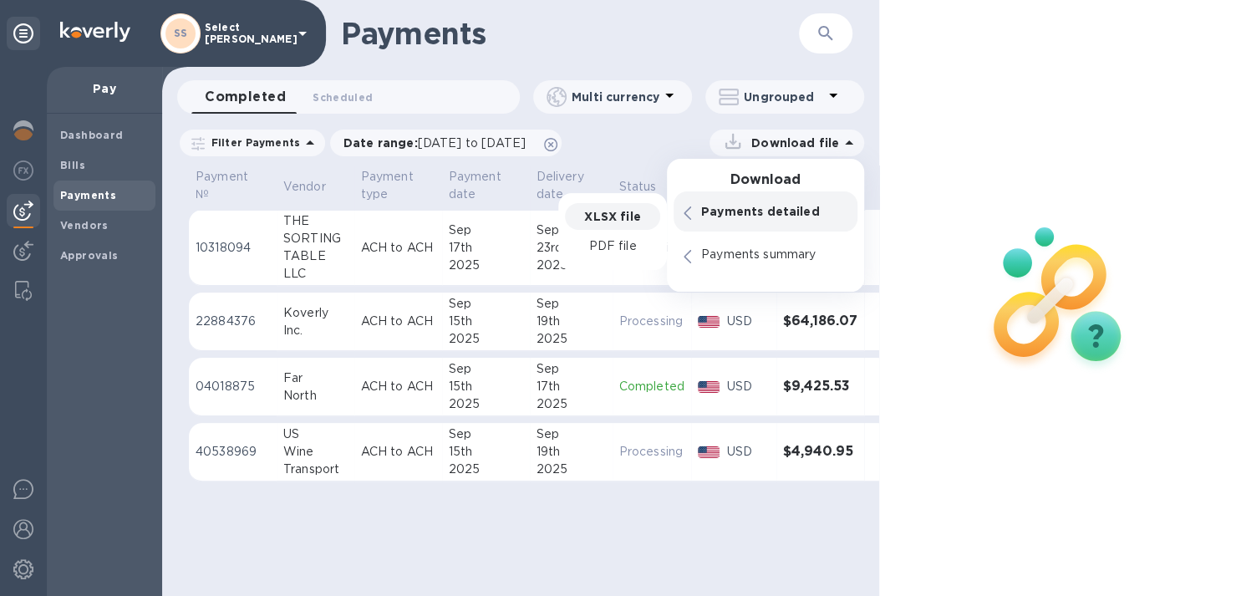
click at [617, 214] on p "XLSX file" at bounding box center [612, 216] width 56 height 17
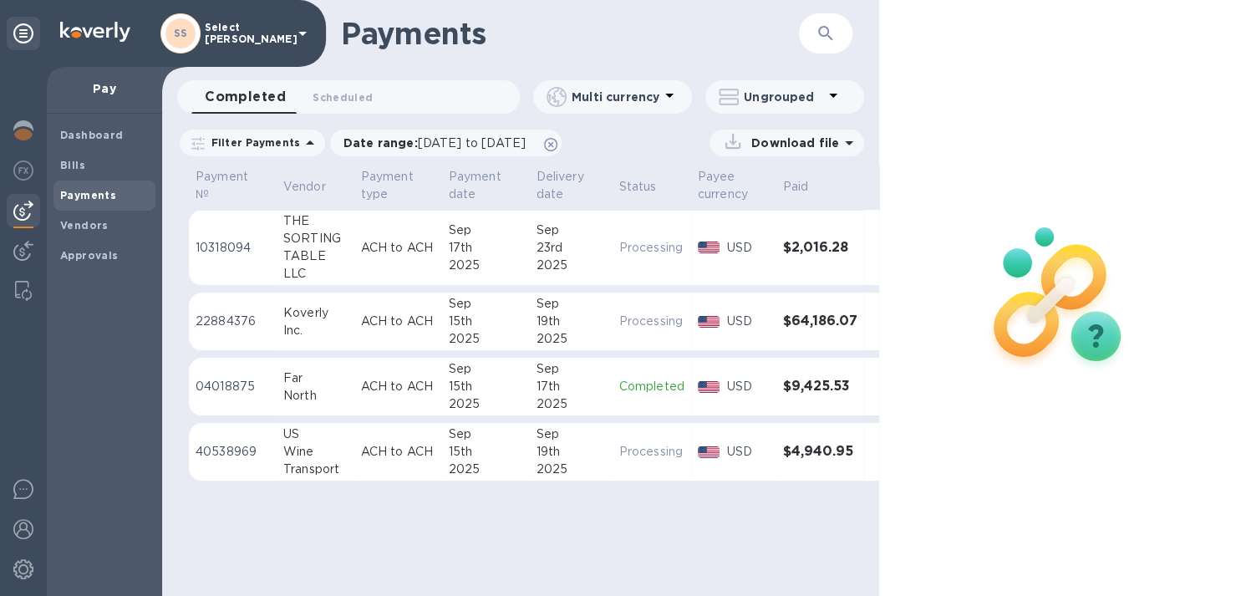
click at [70, 201] on span "Payments" at bounding box center [88, 195] width 56 height 17
click at [23, 123] on img at bounding box center [23, 130] width 20 height 20
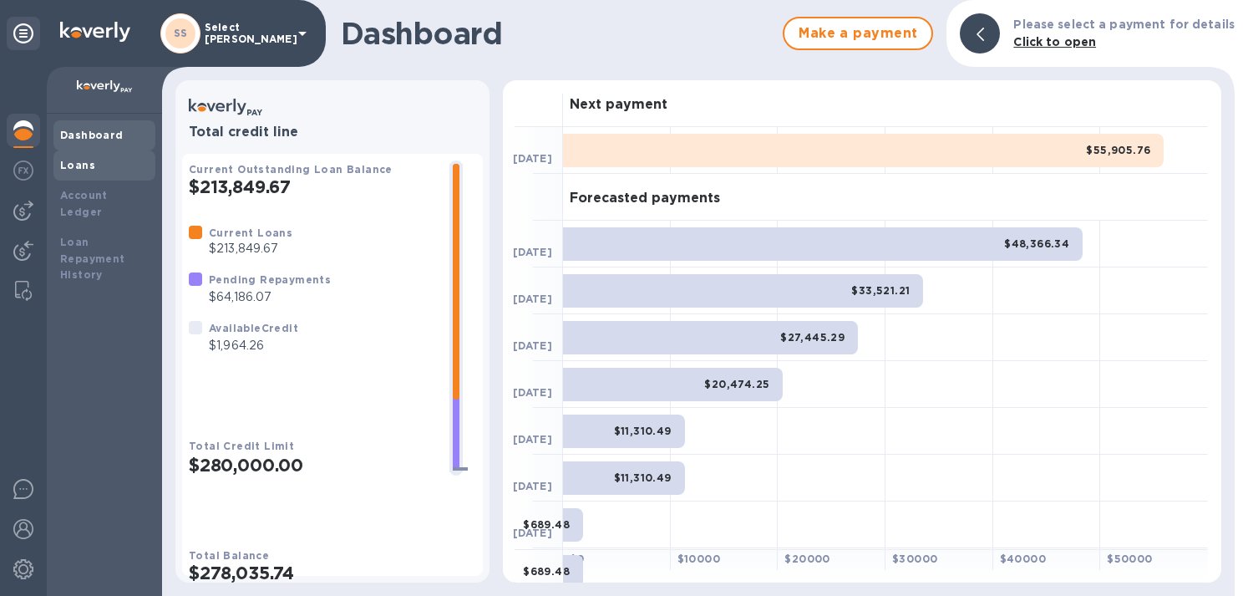
click at [84, 159] on b "Loans" at bounding box center [77, 165] width 35 height 13
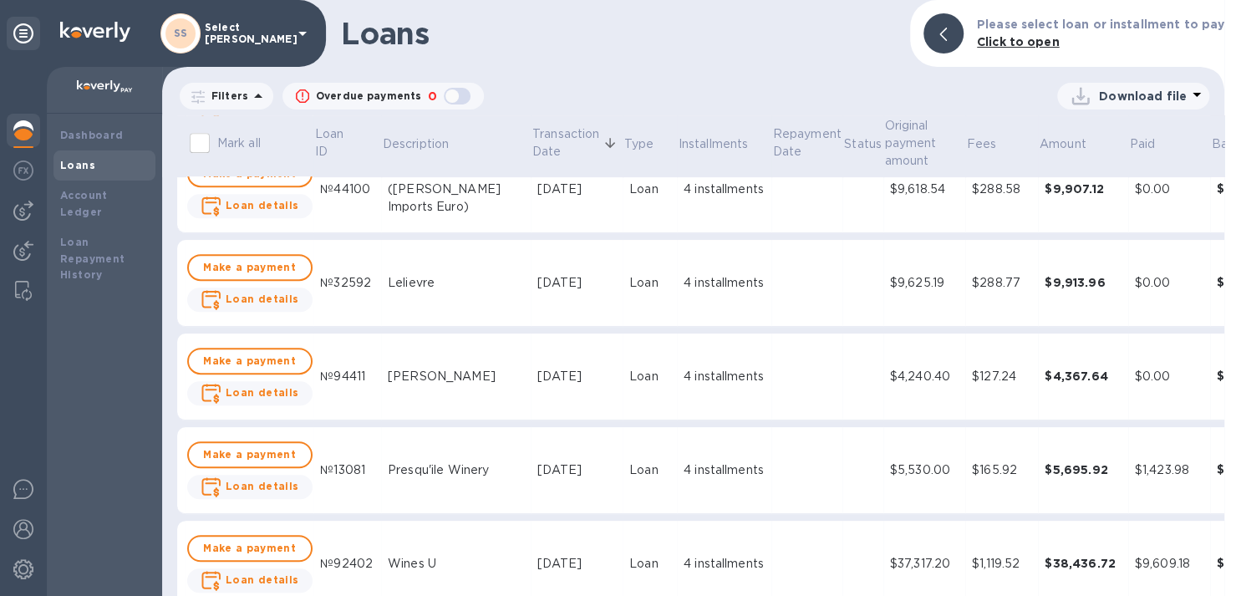
scroll to position [668, 0]
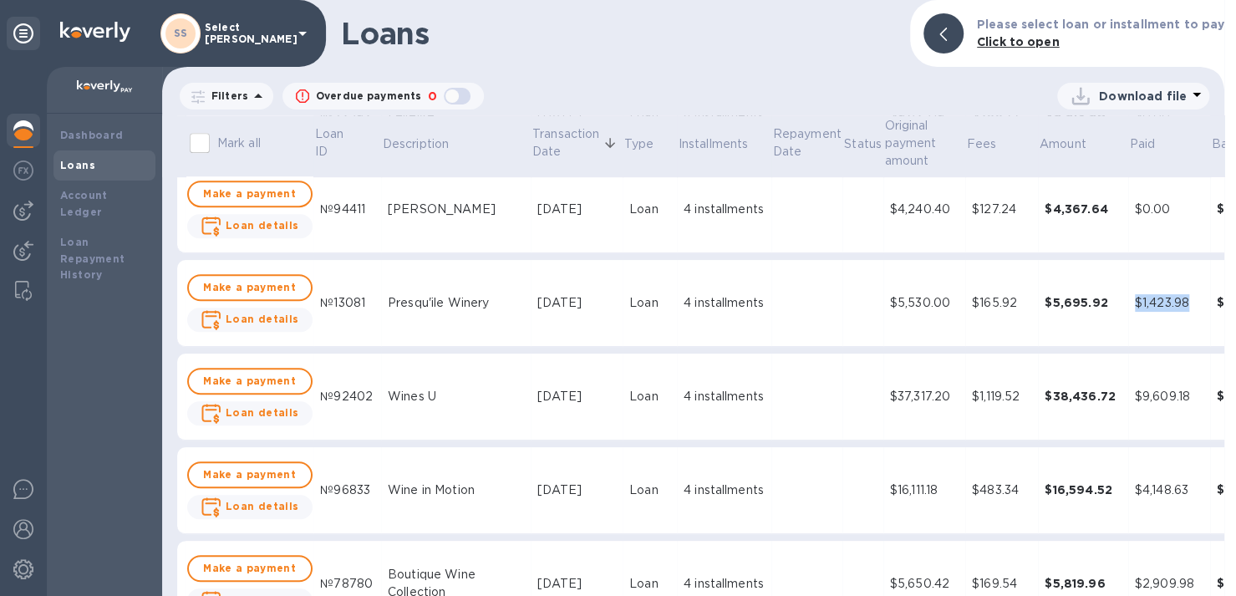
drag, startPoint x: 1083, startPoint y: 313, endPoint x: 1156, endPoint y: 308, distance: 73.7
click at [1156, 308] on tr "Make a payment Loan details №13081 Presqu'ile Winery [DATE] Loan 4 installments…" at bounding box center [750, 303] width 1147 height 87
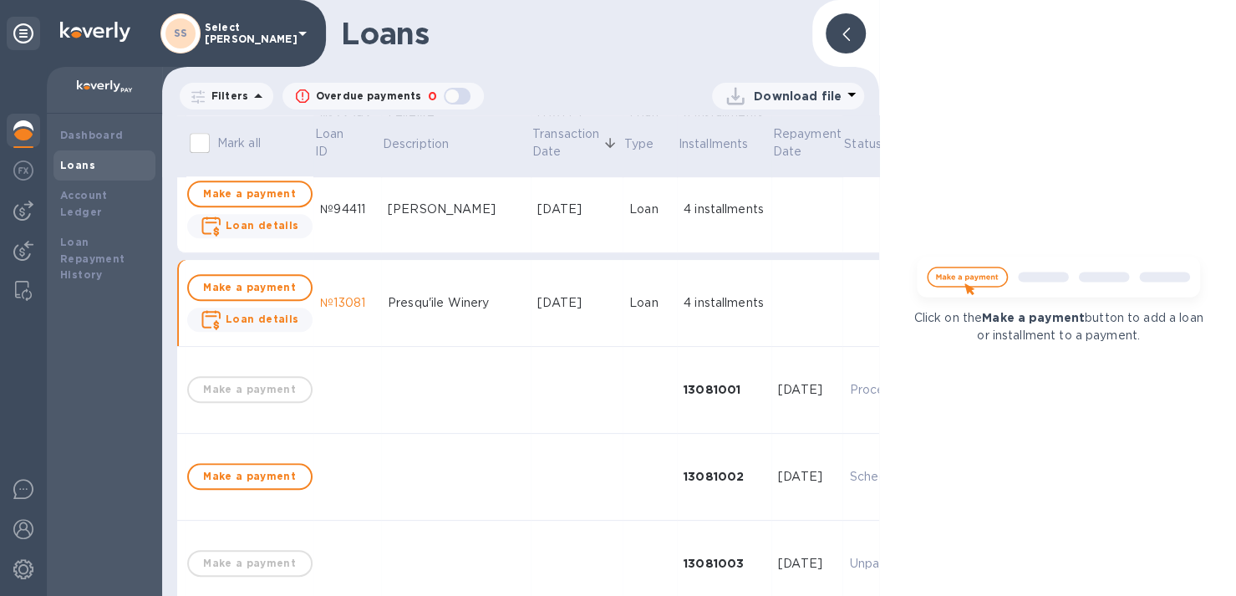
click at [830, 24] on div at bounding box center [846, 33] width 40 height 40
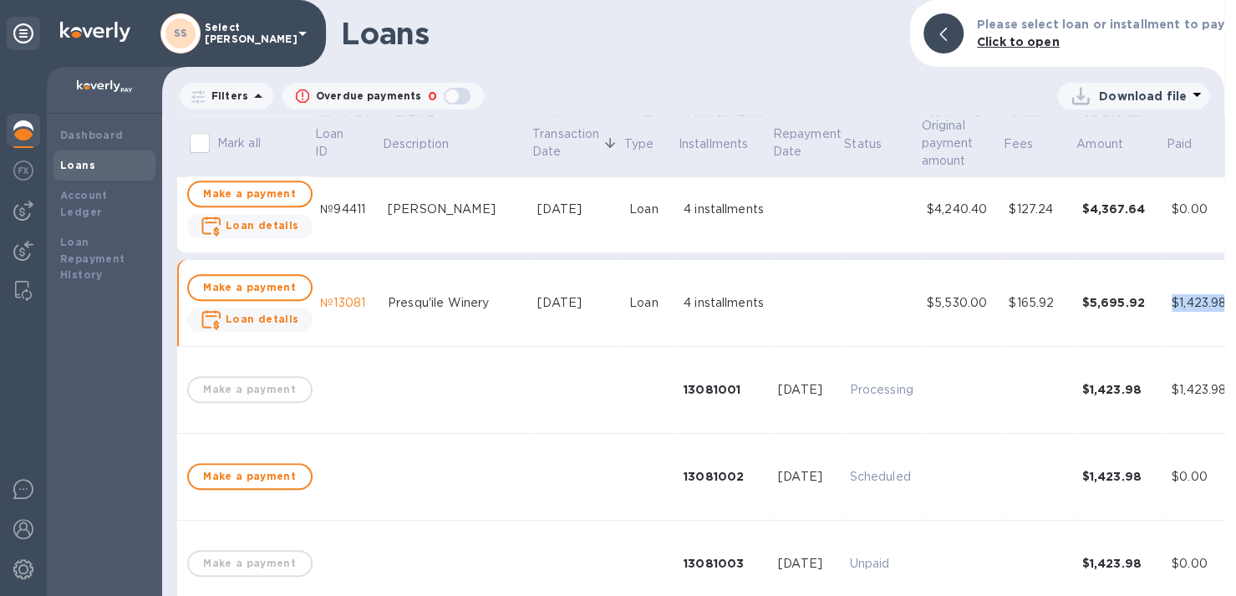
drag, startPoint x: 1126, startPoint y: 303, endPoint x: 1187, endPoint y: 312, distance: 60.7
click at [1187, 312] on td "$1,423.98" at bounding box center [1206, 303] width 82 height 87
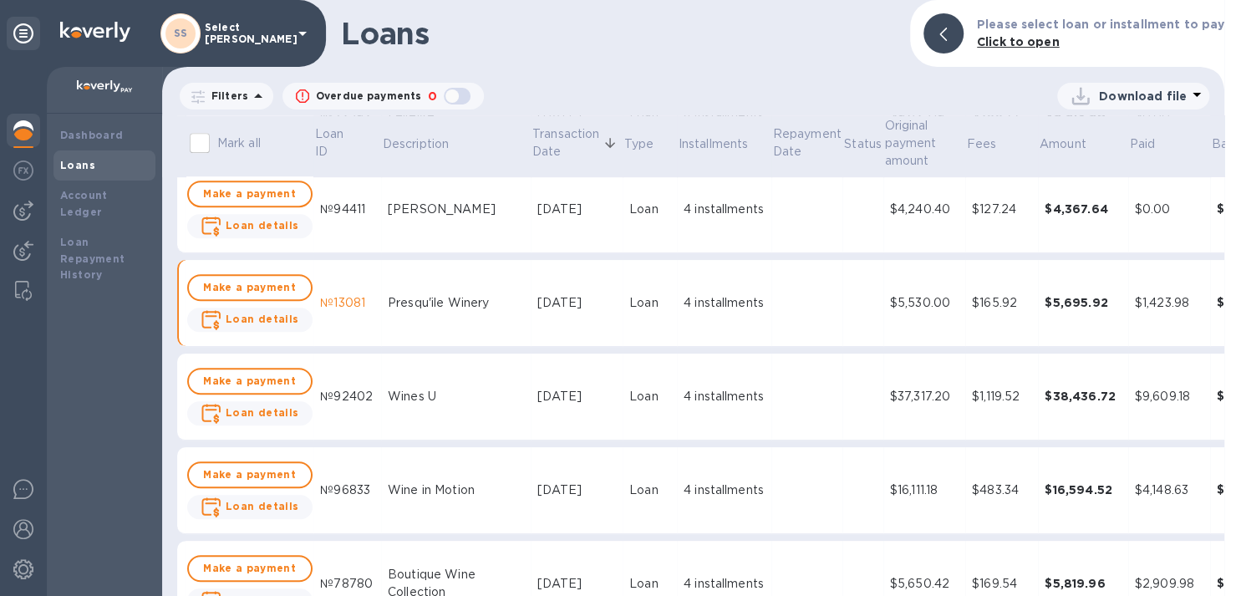
click at [683, 312] on div "4 installments" at bounding box center [723, 303] width 81 height 18
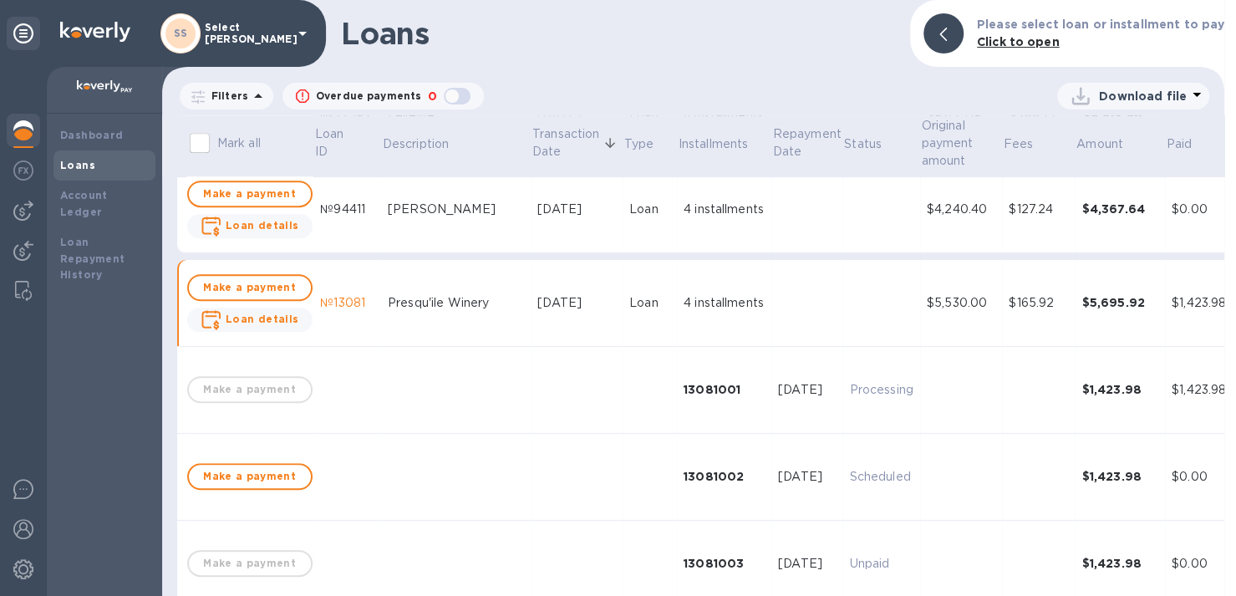
click at [851, 290] on td at bounding box center [880, 303] width 77 height 87
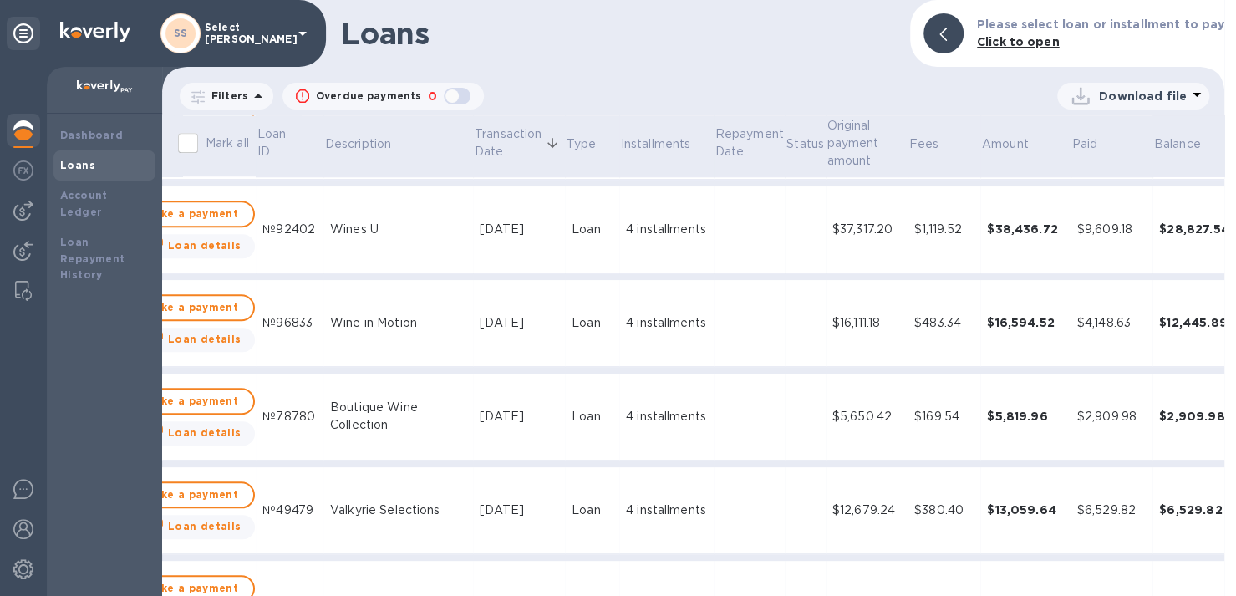
scroll to position [668, 58]
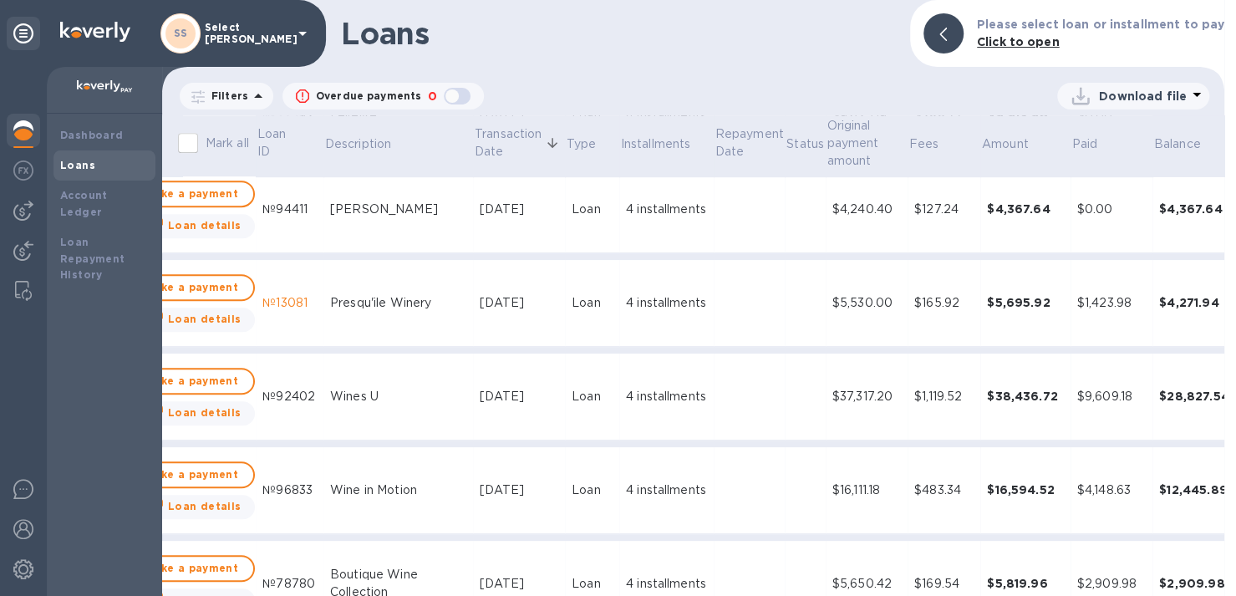
click at [1077, 495] on div "$4,148.63" at bounding box center [1111, 490] width 69 height 18
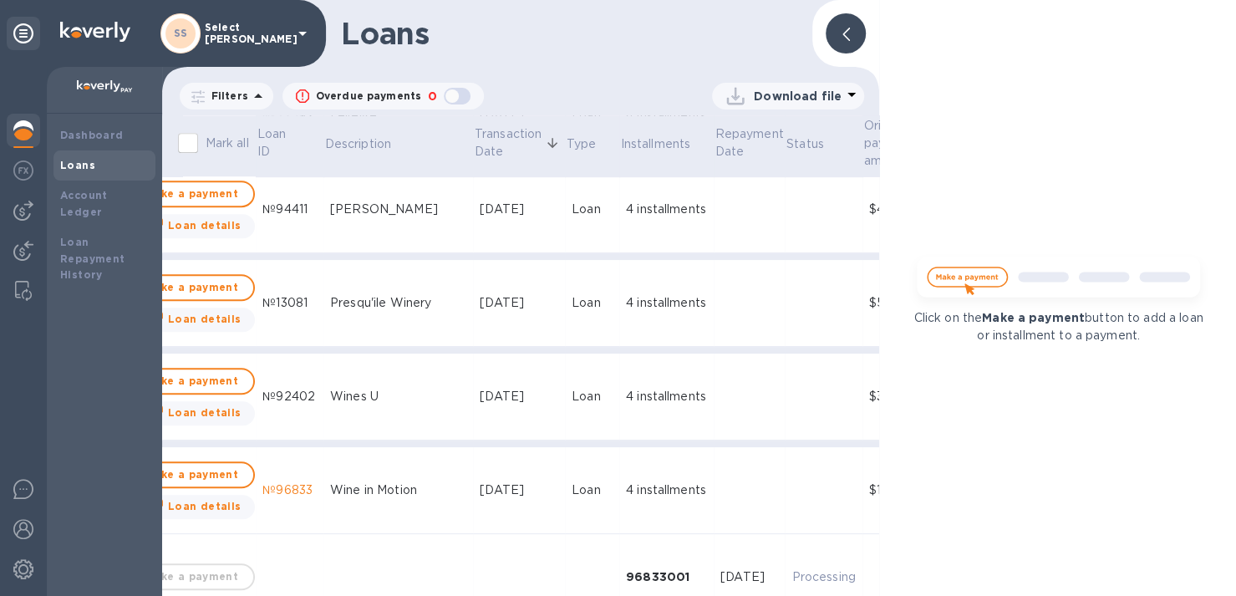
click at [836, 39] on div at bounding box center [846, 33] width 40 height 40
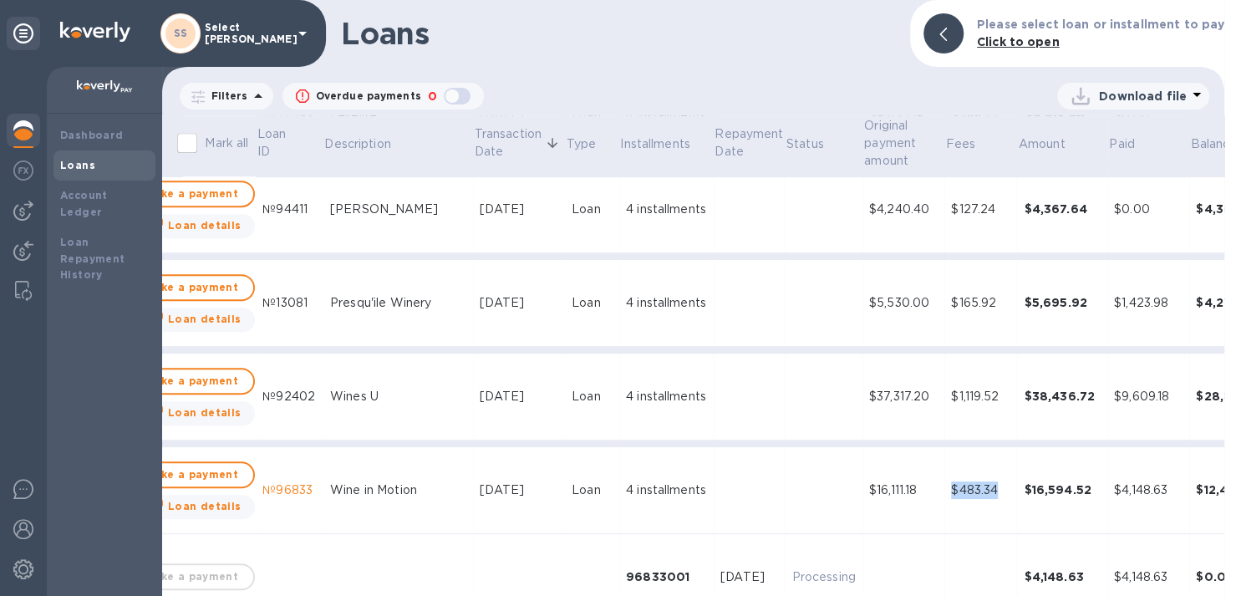
drag, startPoint x: 903, startPoint y: 490, endPoint x: 964, endPoint y: 494, distance: 61.1
click at [964, 494] on tr "Make a payment Loan details №96833 Wine in Motion [DATE] Loan 4 installments $1…" at bounding box center [711, 490] width 1184 height 87
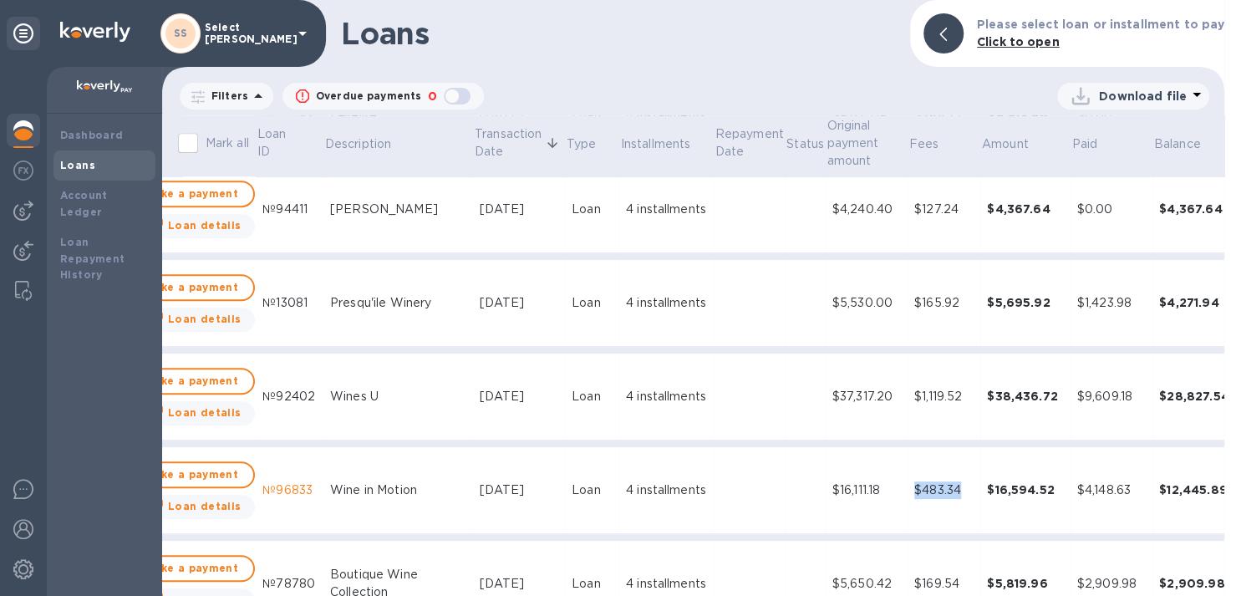
copy tr "$483.34"
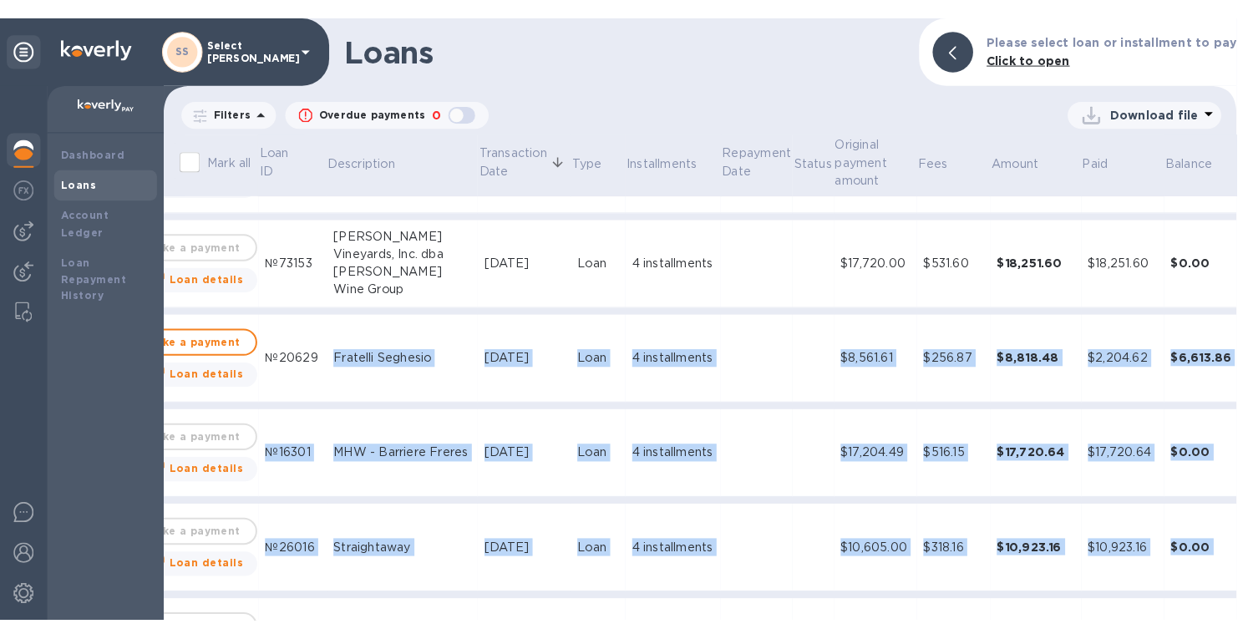
scroll to position [0, 2]
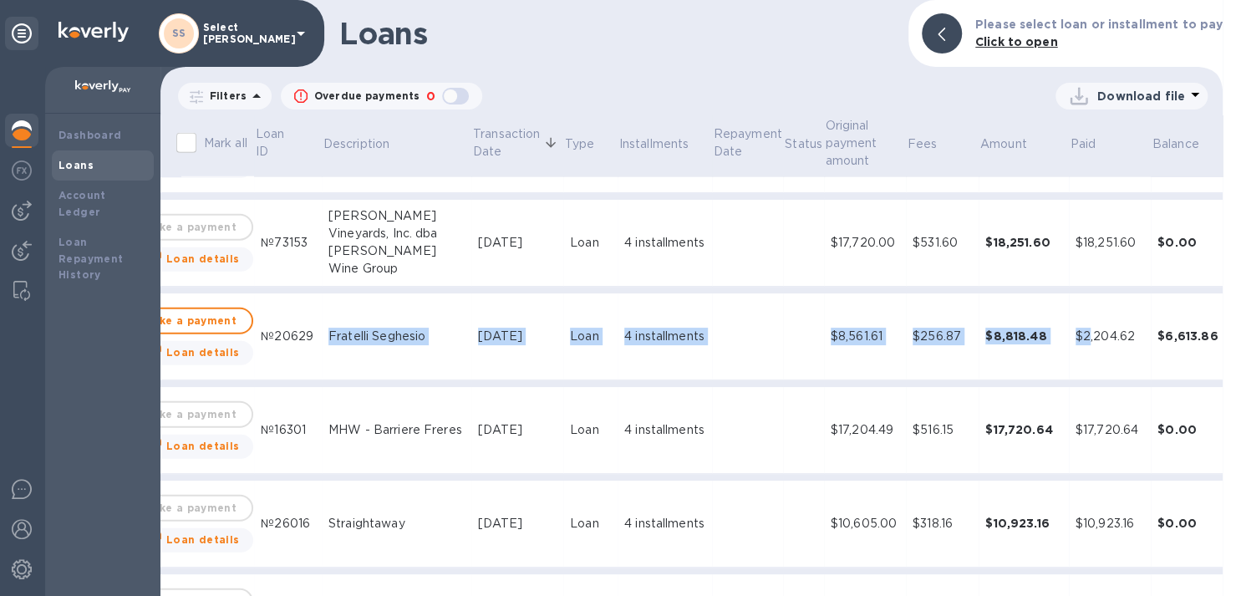
drag, startPoint x: 318, startPoint y: 336, endPoint x: 1043, endPoint y: 356, distance: 725.5
click at [1043, 356] on tr "Make a payment Loan details №20629 Fratelli Seghesio [DATE] Loan 4 installments…" at bounding box center [691, 336] width 1147 height 87
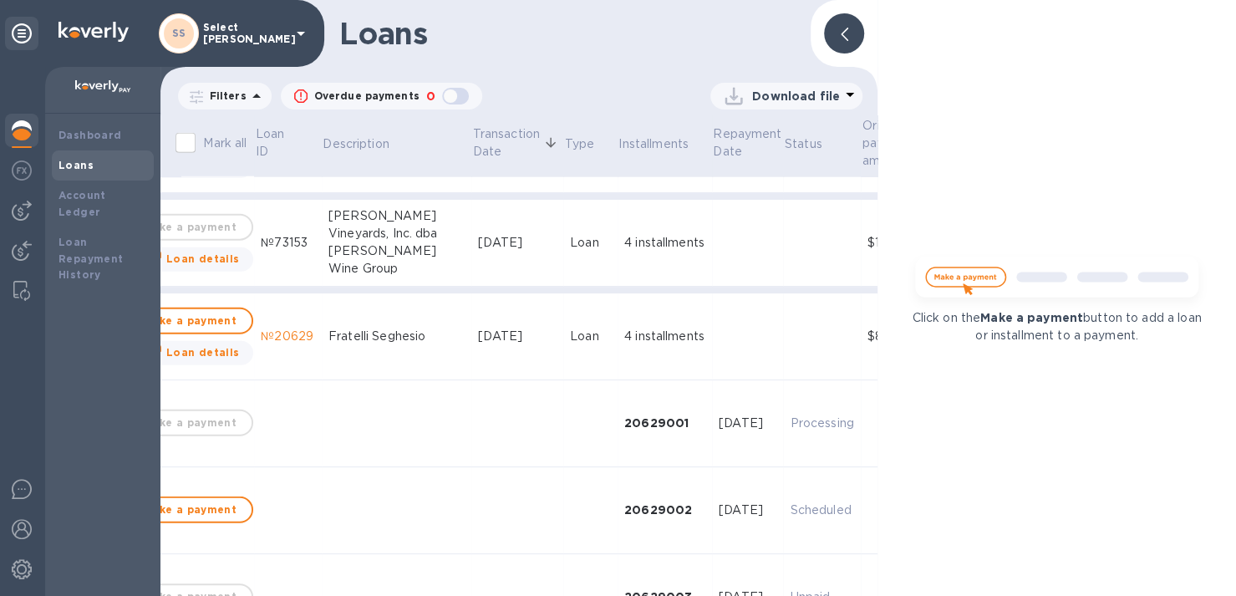
click at [839, 29] on div at bounding box center [844, 33] width 40 height 40
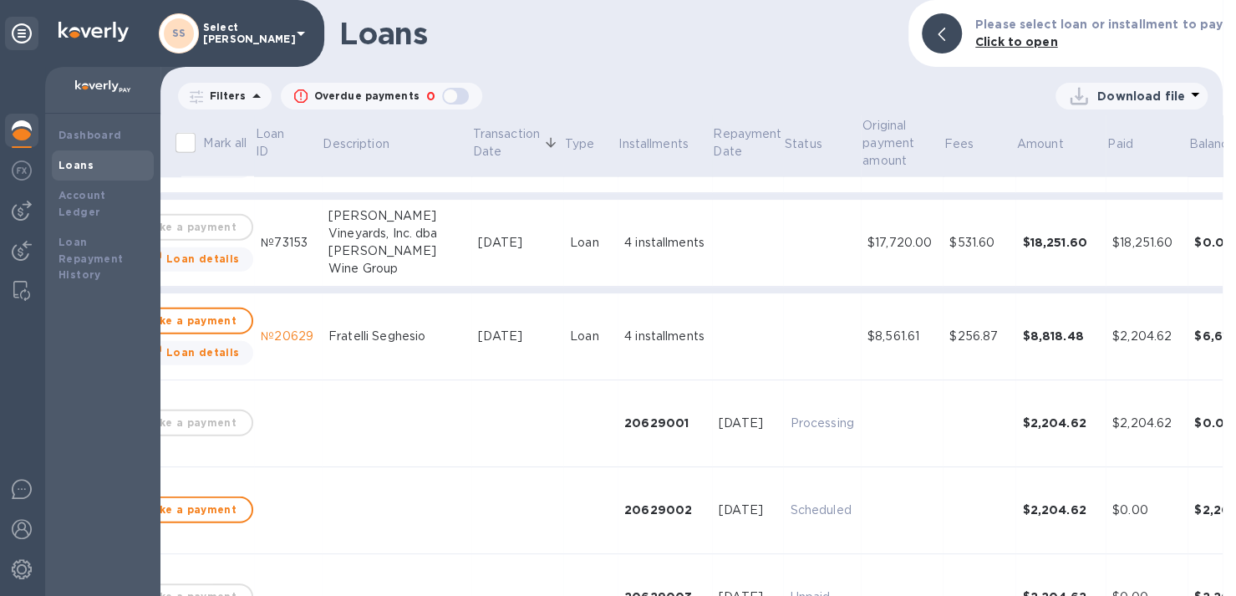
click at [839, 29] on div "Loans Please select loan or installment to pay Click to open" at bounding box center [691, 33] width 1062 height 67
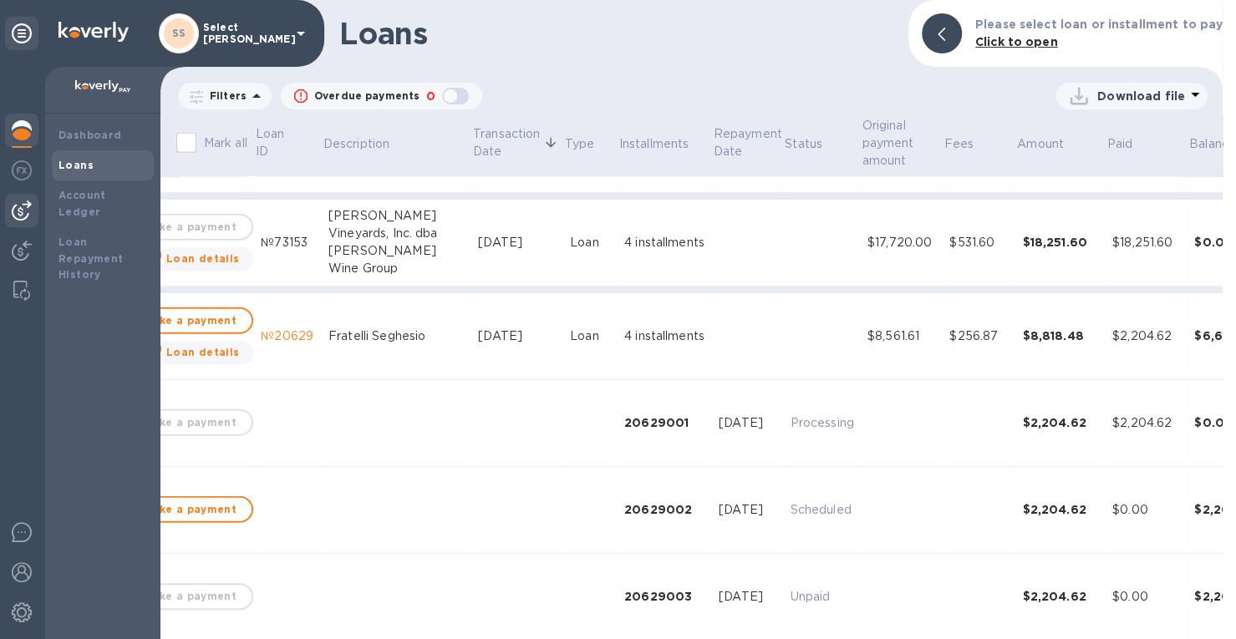
click at [21, 212] on img at bounding box center [22, 211] width 20 height 20
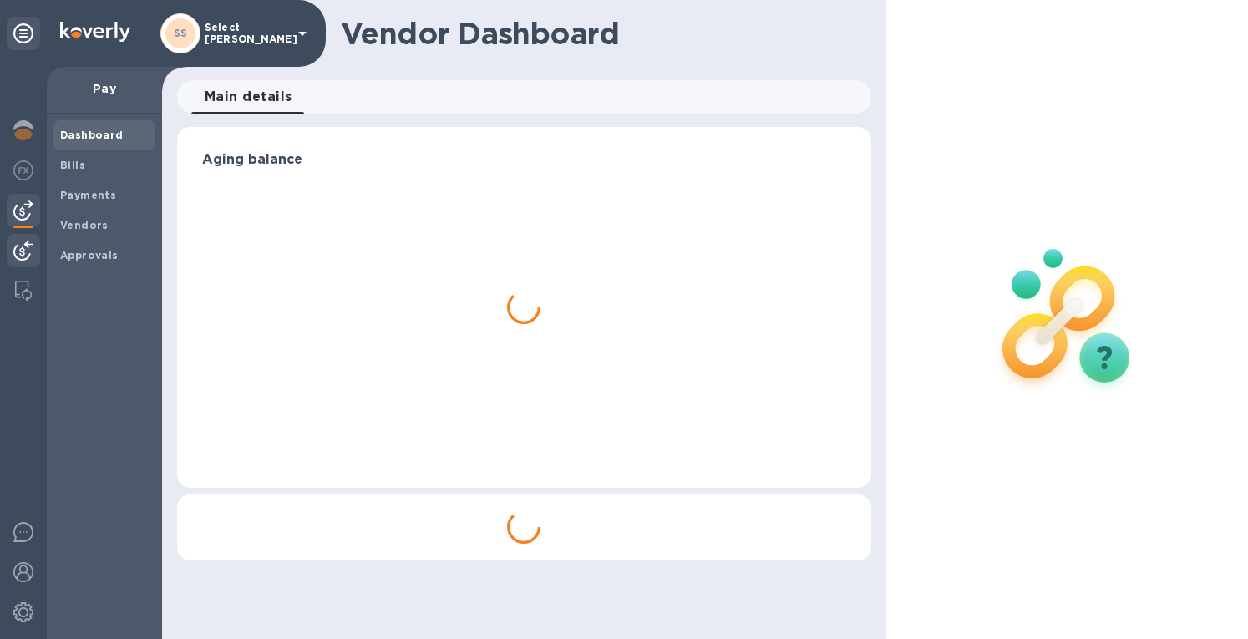
click at [29, 248] on img at bounding box center [23, 251] width 20 height 20
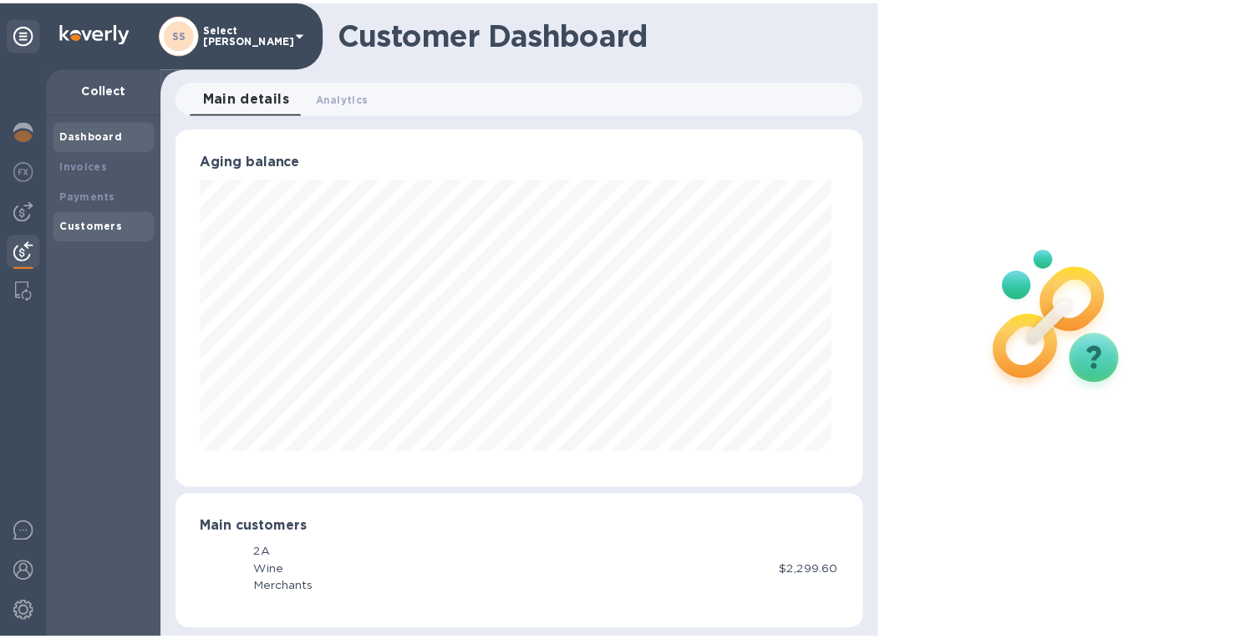
scroll to position [361, 687]
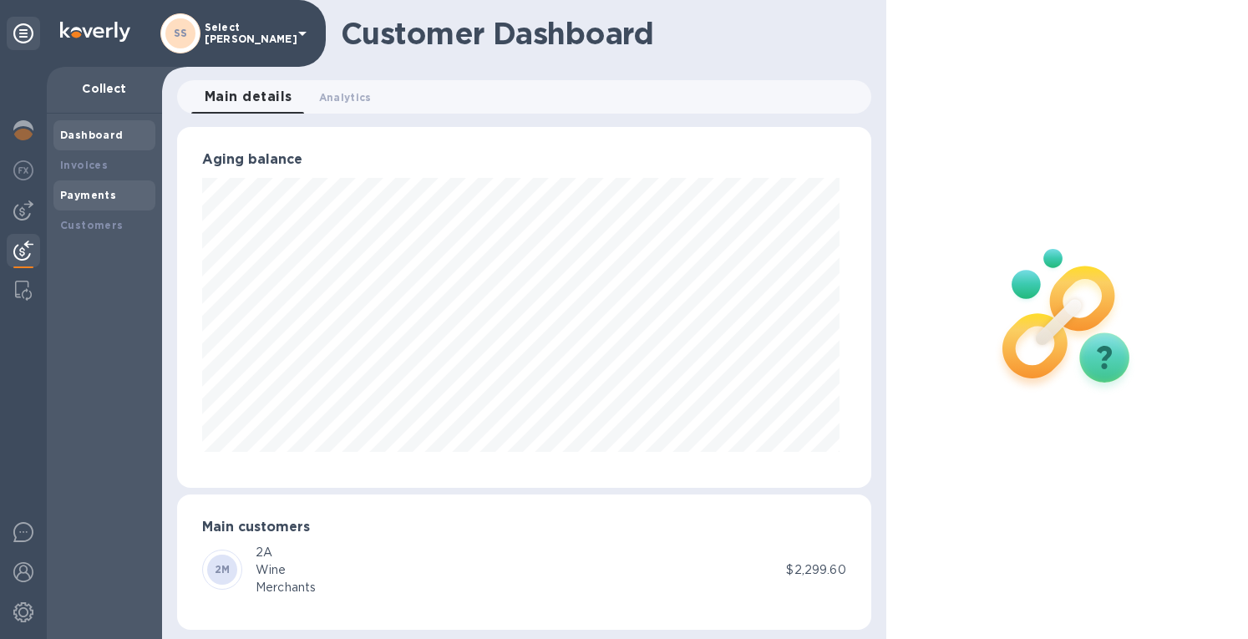
click at [99, 193] on b "Payments" at bounding box center [88, 195] width 56 height 13
